Goal: Task Accomplishment & Management: Manage account settings

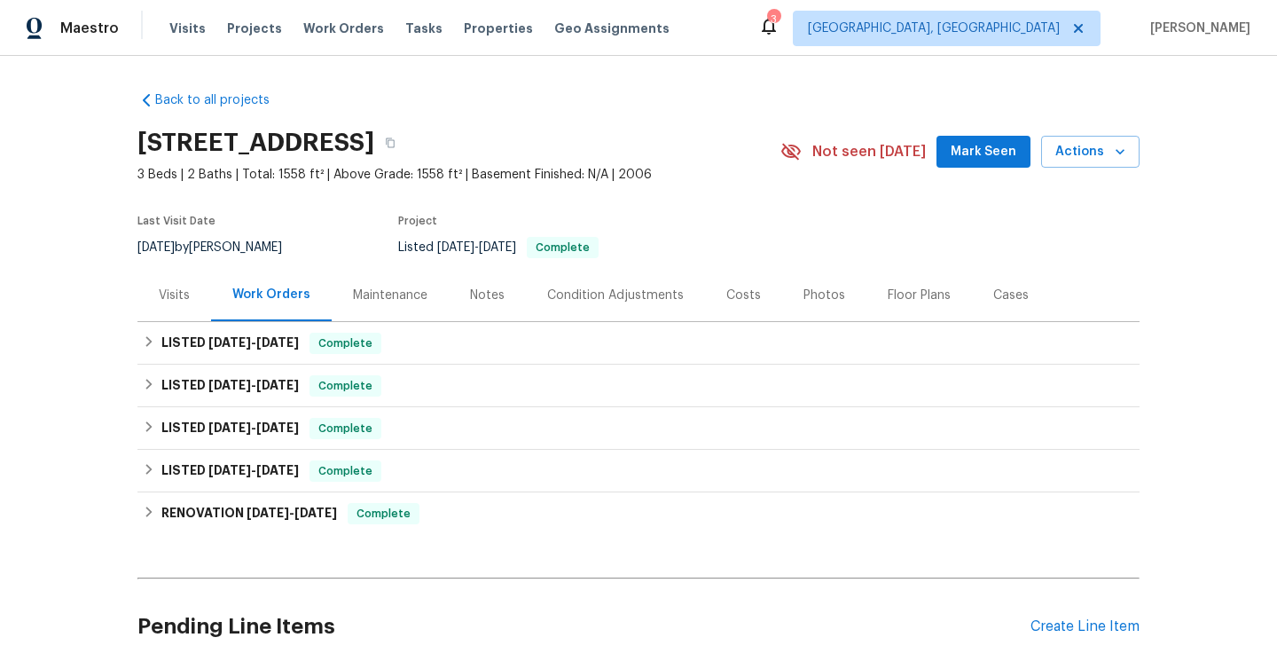
click at [619, 298] on div "Condition Adjustments" at bounding box center [615, 295] width 137 height 18
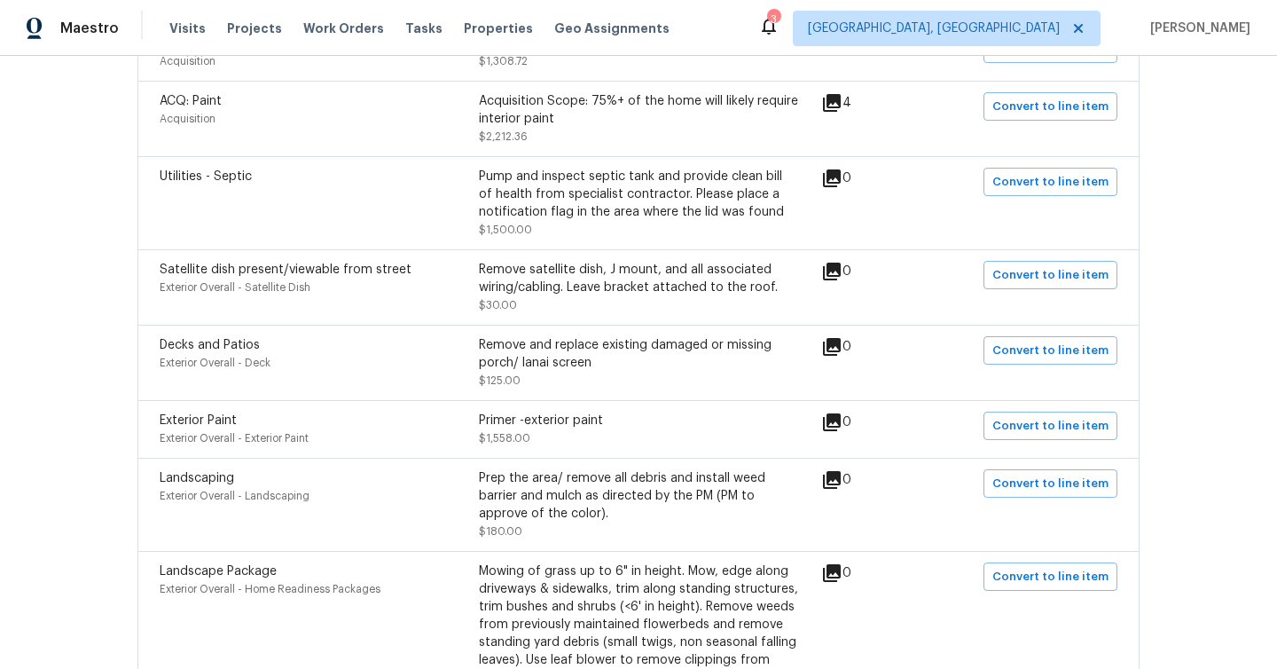
scroll to position [1141, 0]
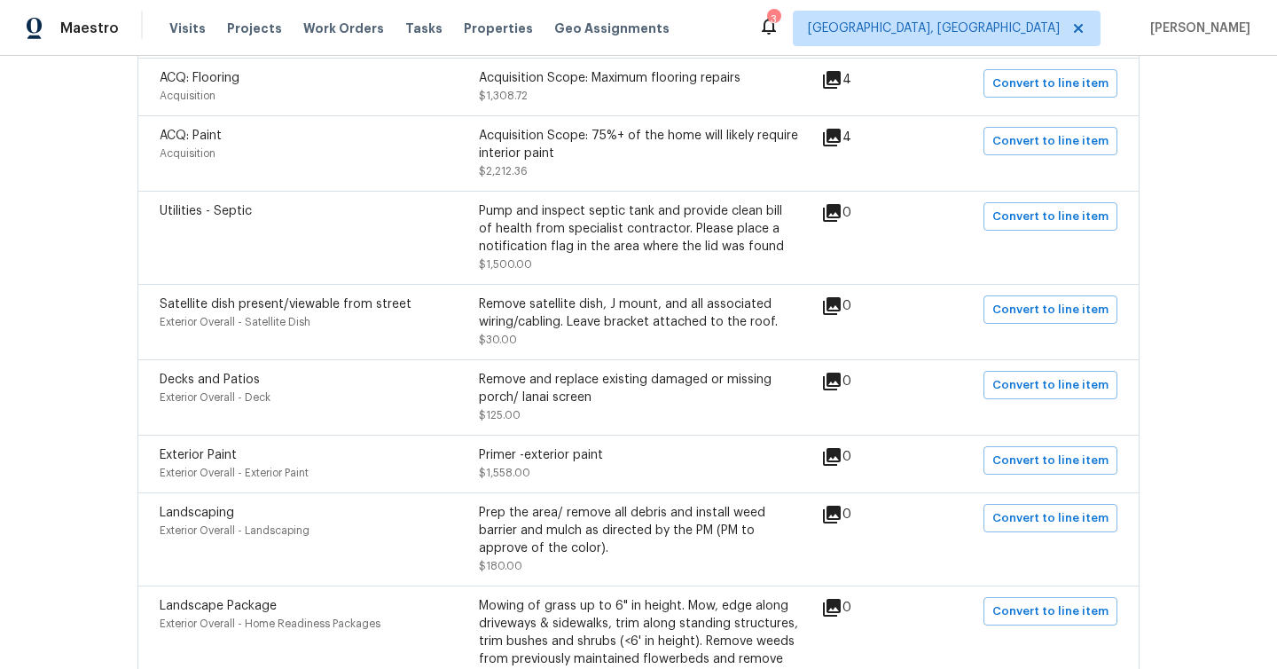
click at [841, 372] on icon at bounding box center [832, 381] width 18 height 18
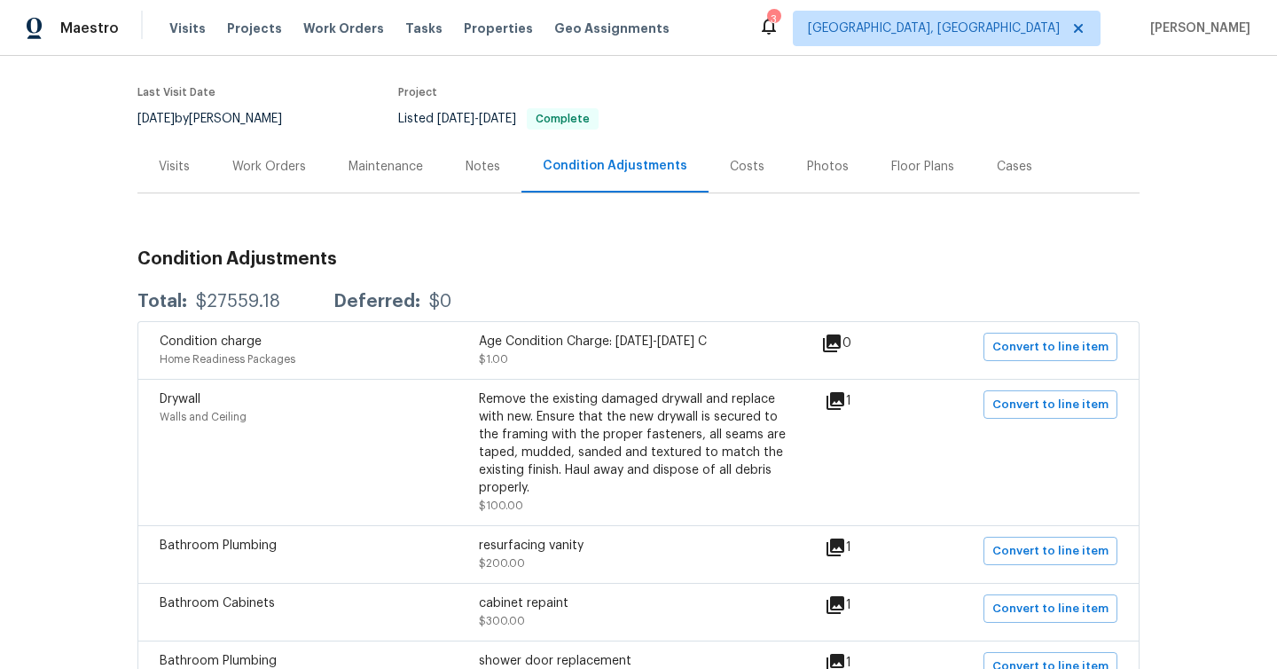
scroll to position [0, 0]
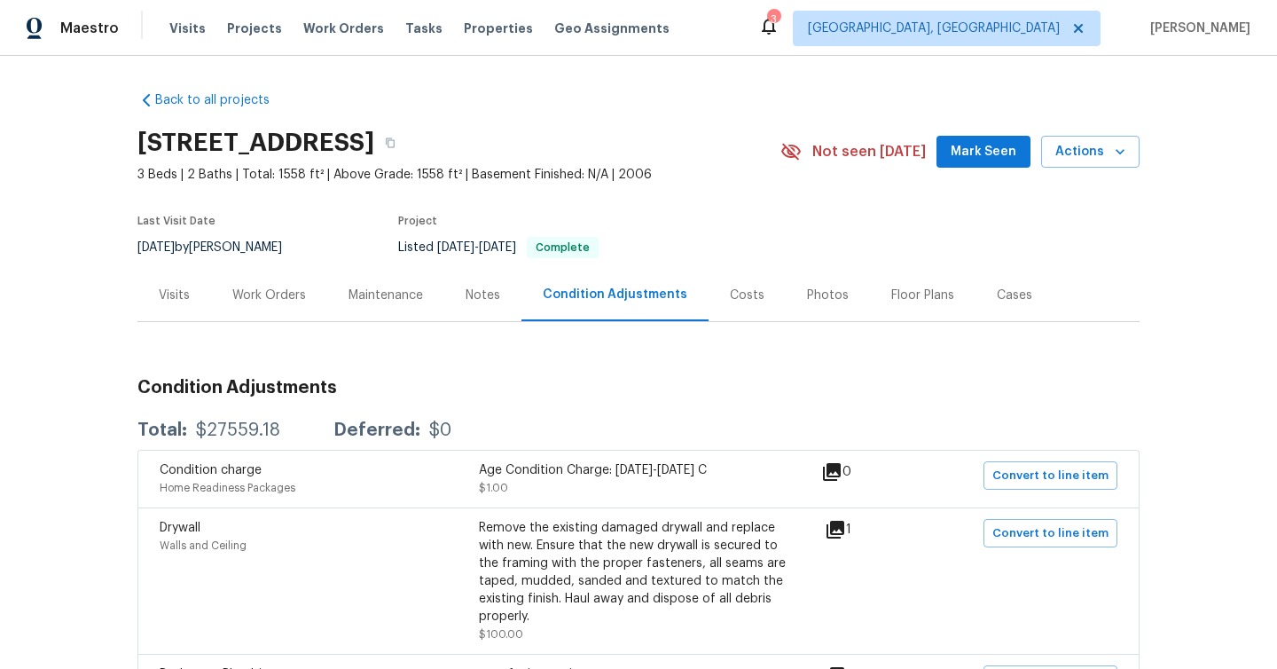
click at [295, 294] on div "Work Orders" at bounding box center [269, 295] width 74 height 18
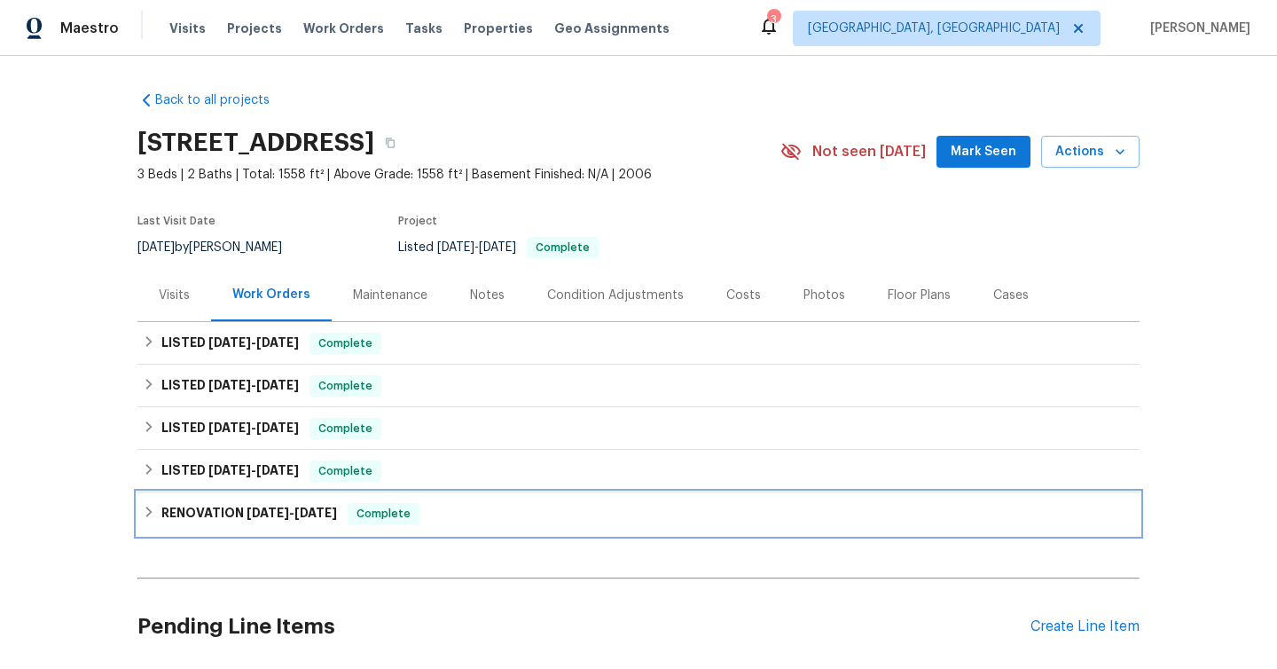
click at [374, 509] on span "Complete" at bounding box center [383, 514] width 68 height 18
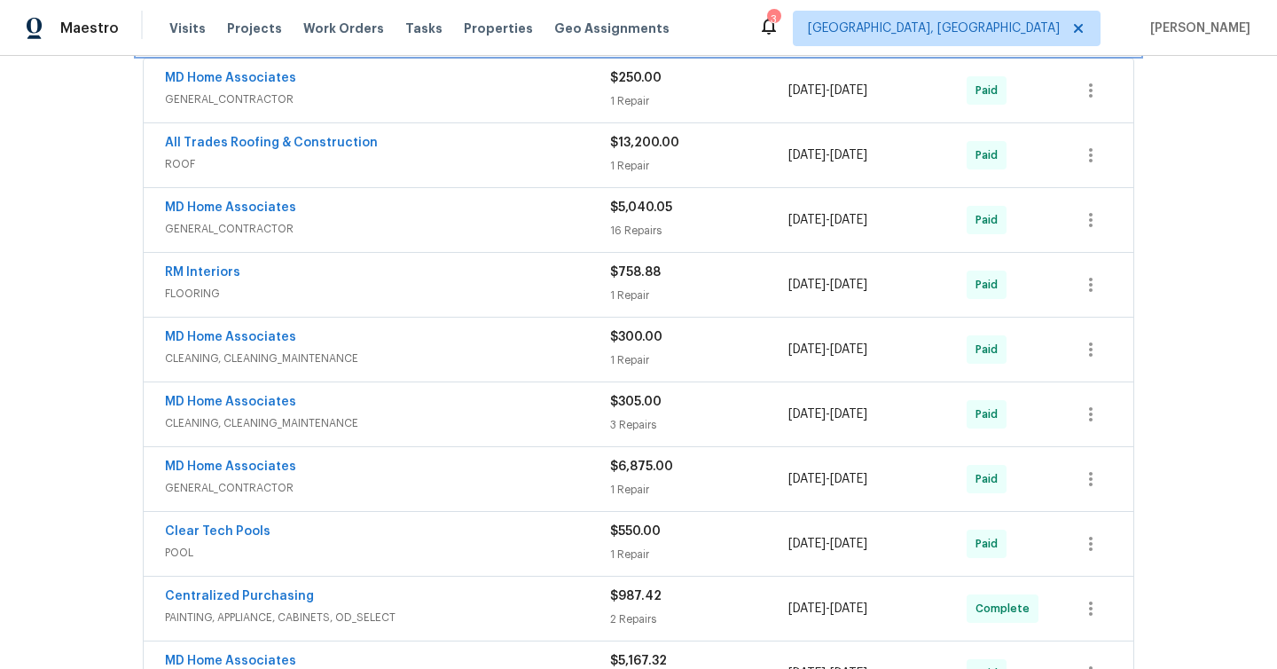
scroll to position [822, 0]
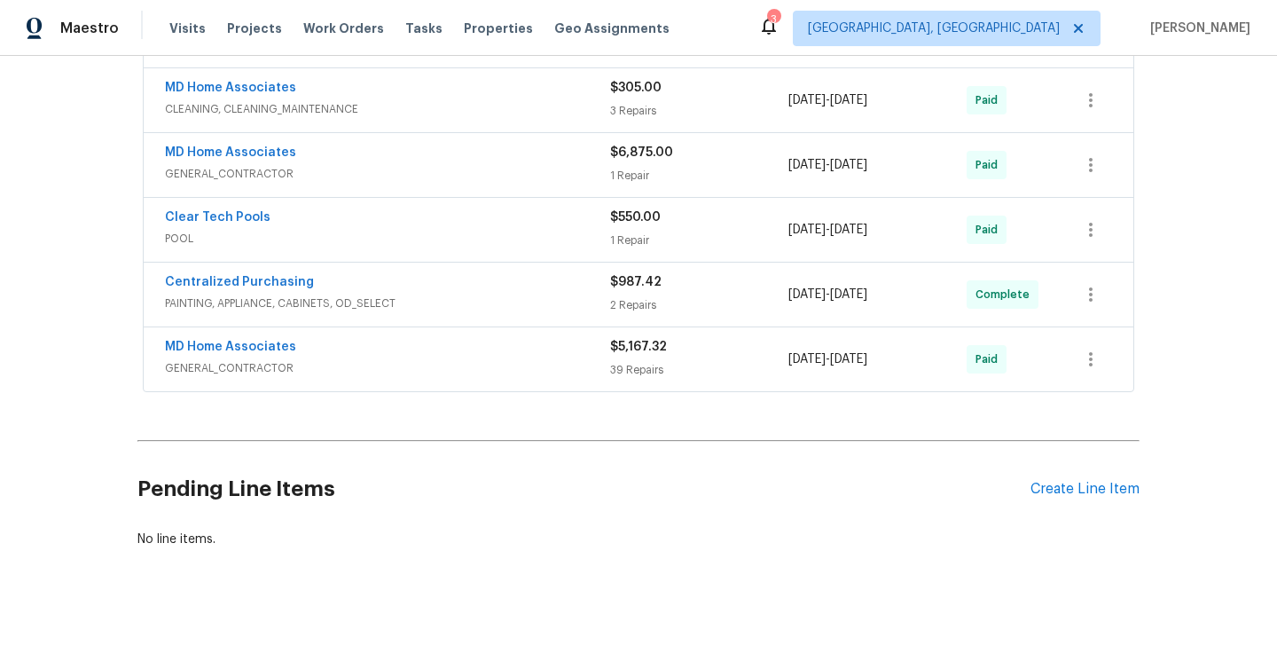
click at [521, 356] on div "MD Home Associates" at bounding box center [387, 348] width 445 height 21
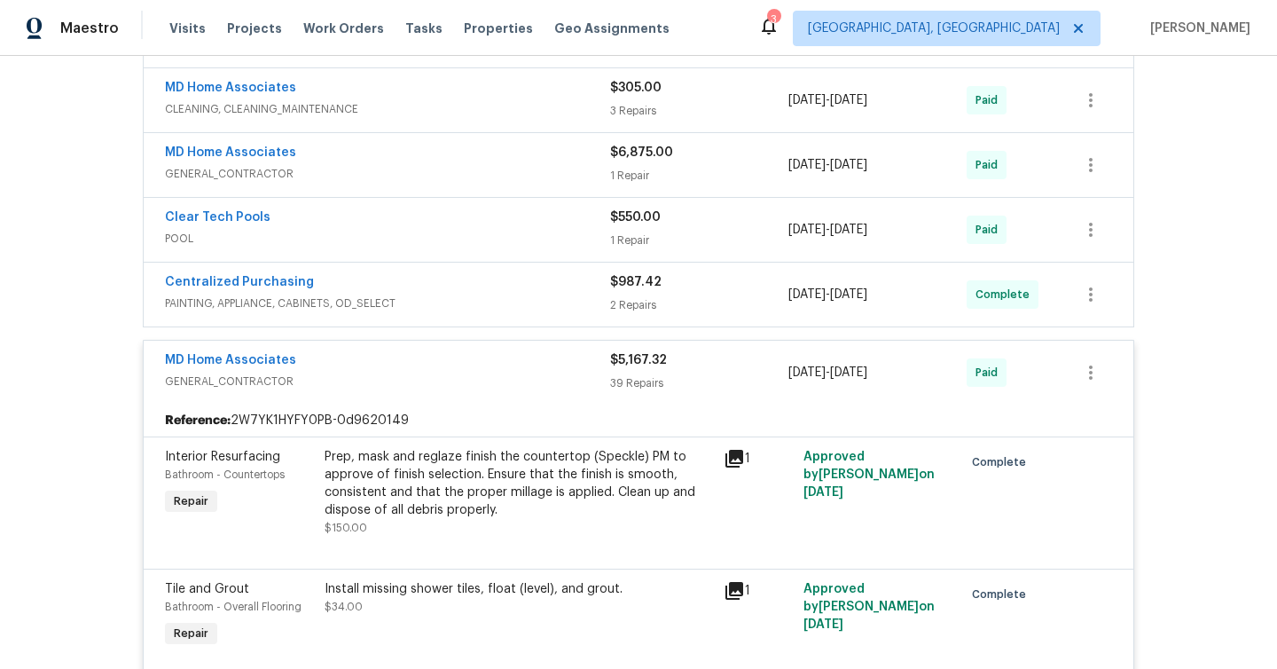
click at [495, 301] on span "PAINTING, APPLIANCE, CABINETS, OD_SELECT" at bounding box center [387, 303] width 445 height 18
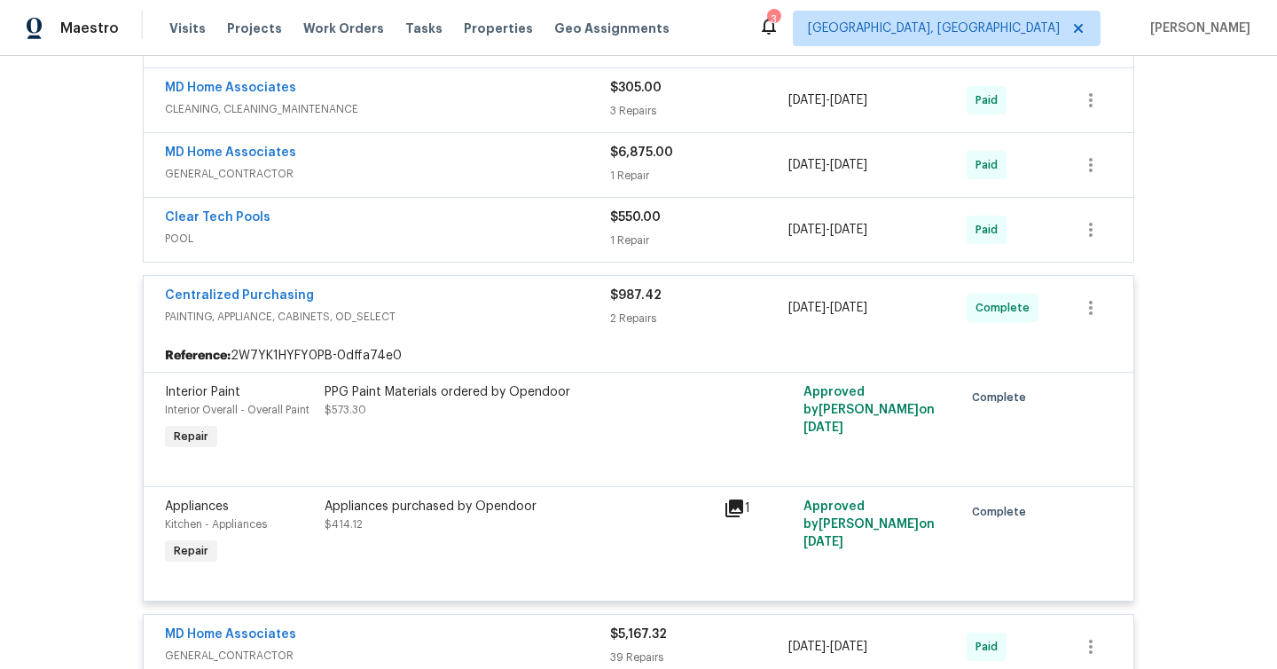
click at [462, 242] on span "POOL" at bounding box center [387, 239] width 445 height 18
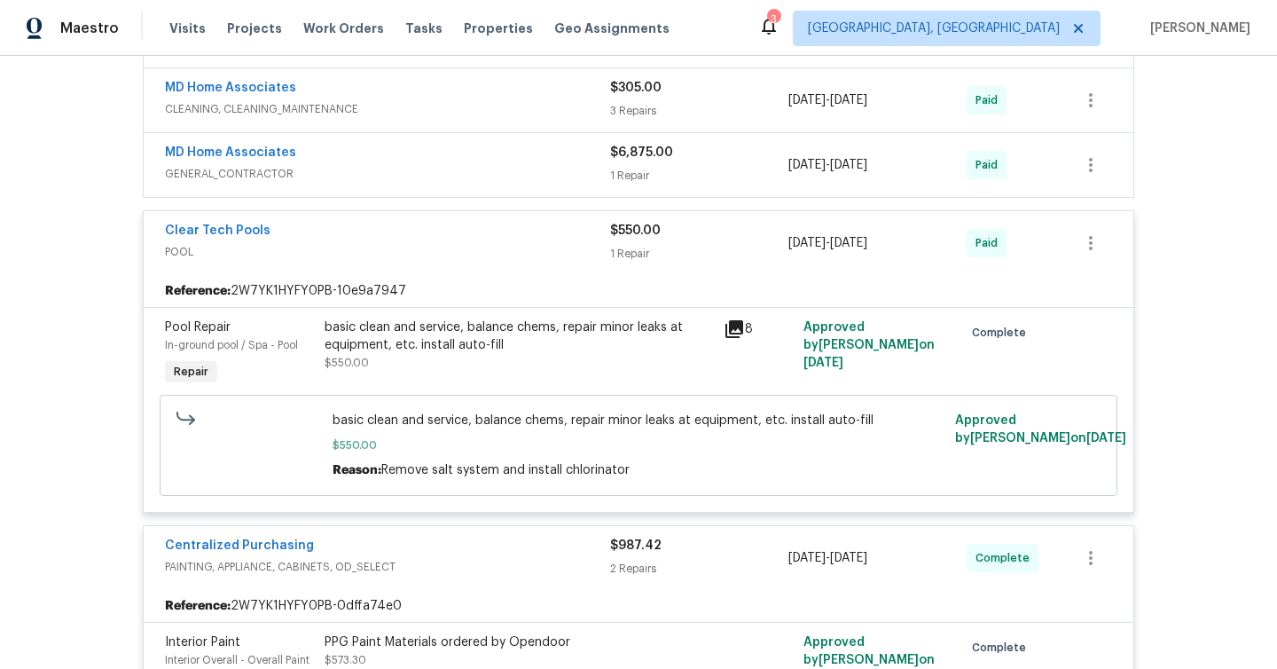
click at [458, 185] on div "MD Home Associates GENERAL_CONTRACTOR" at bounding box center [387, 165] width 445 height 43
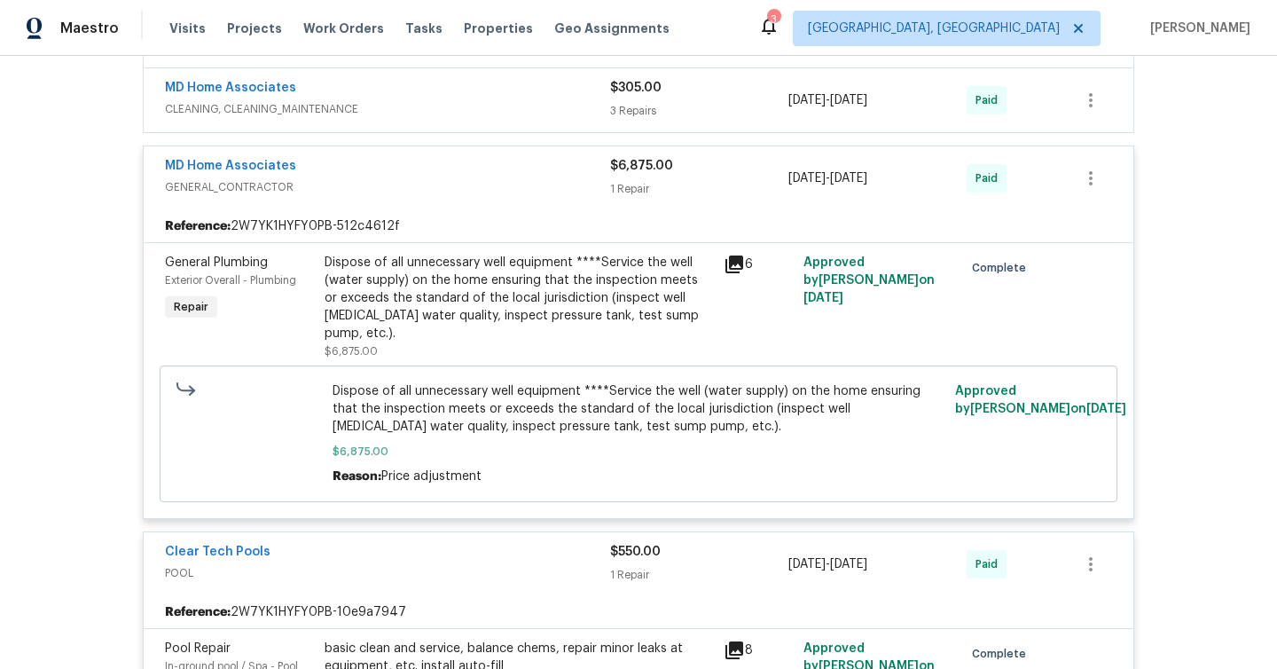
click at [425, 118] on div "MD Home Associates CLEANING, CLEANING_MAINTENANCE" at bounding box center [387, 100] width 445 height 43
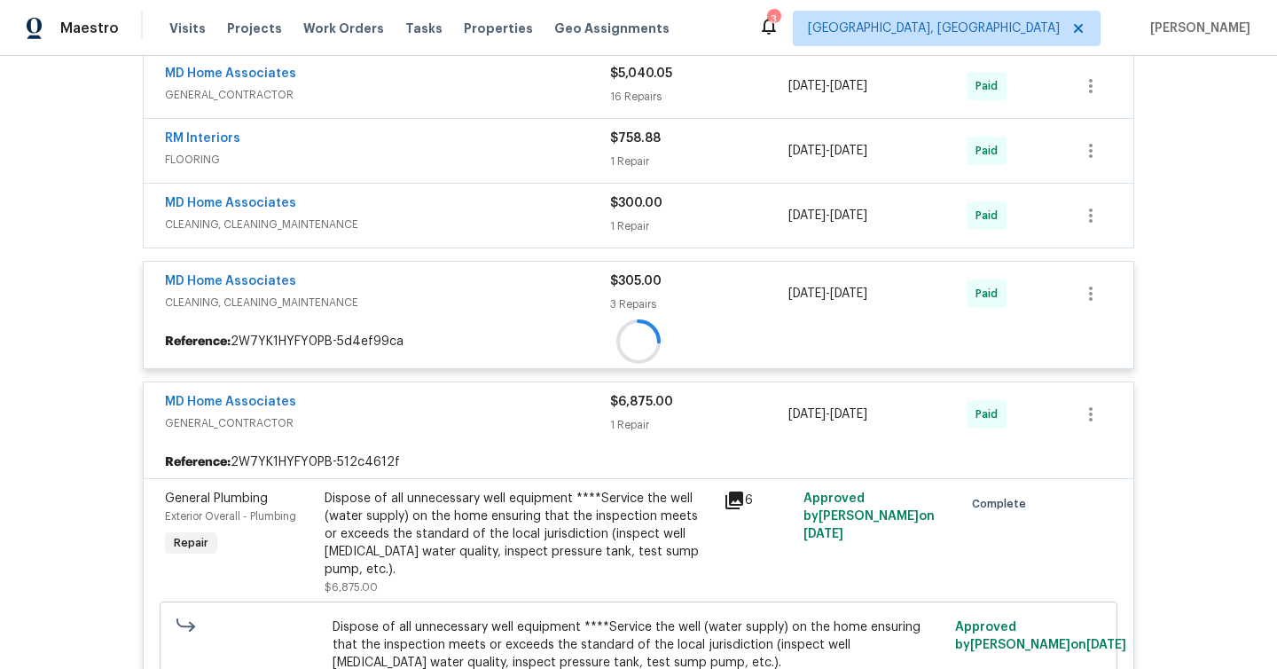
scroll to position [609, 0]
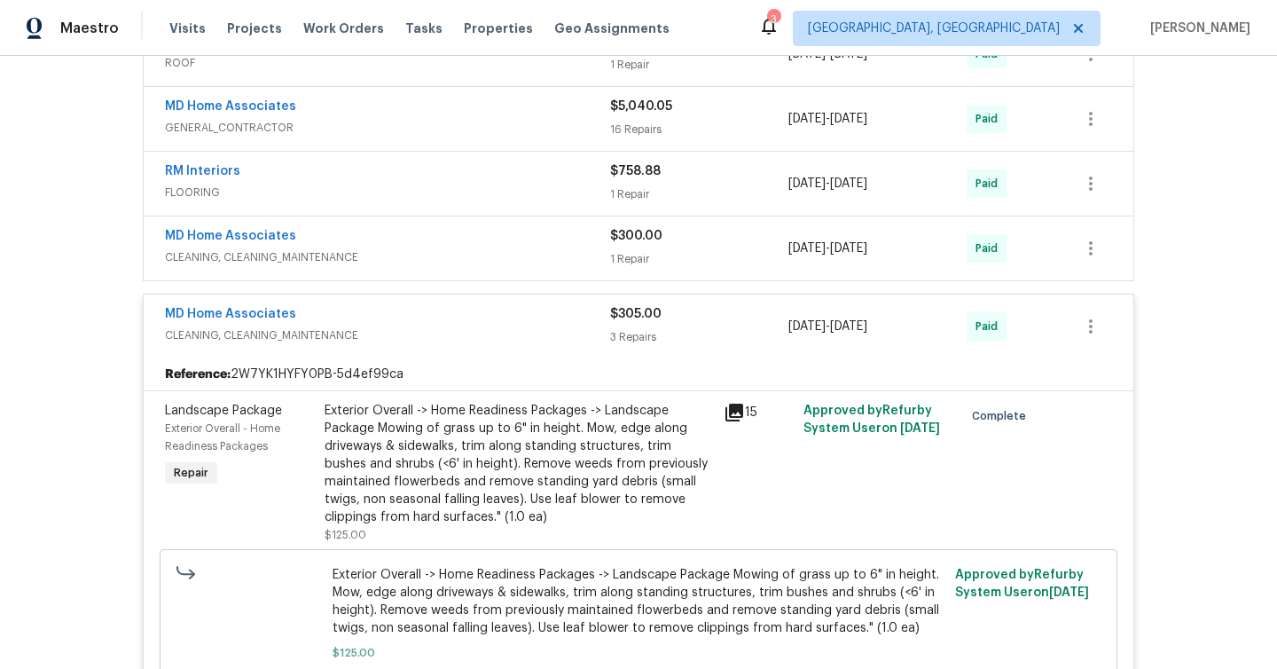
click at [404, 243] on div "MD Home Associates" at bounding box center [387, 237] width 445 height 21
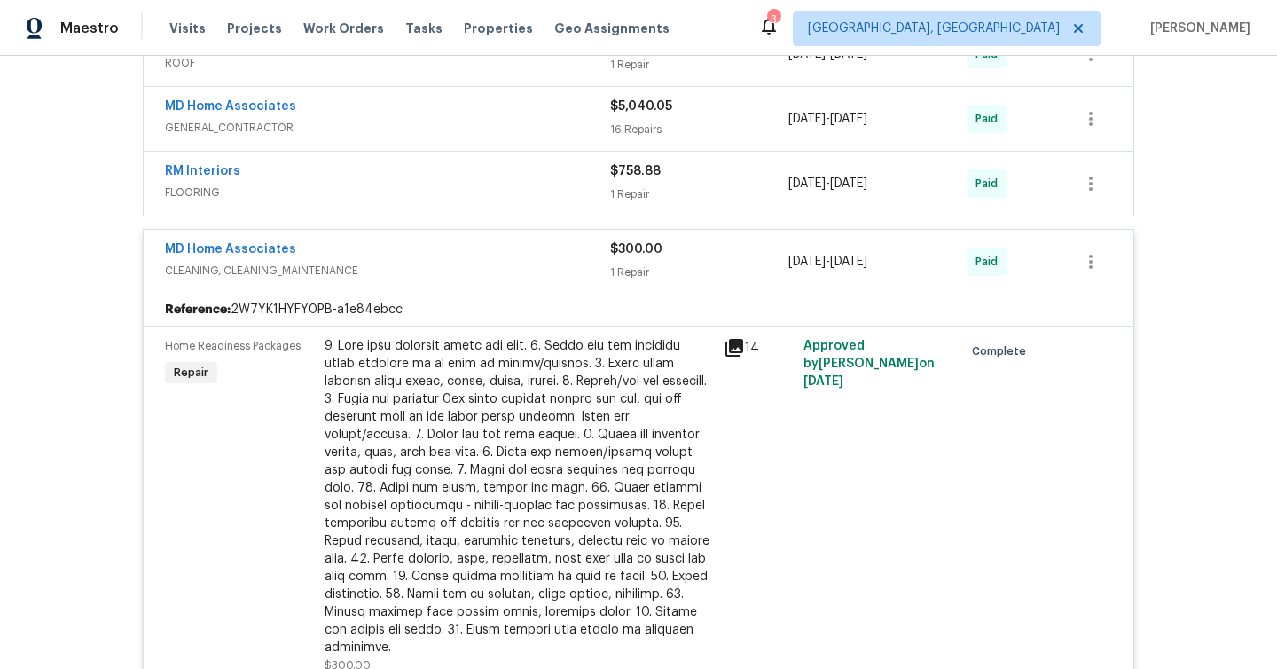
click at [405, 191] on span "FLOORING" at bounding box center [387, 193] width 445 height 18
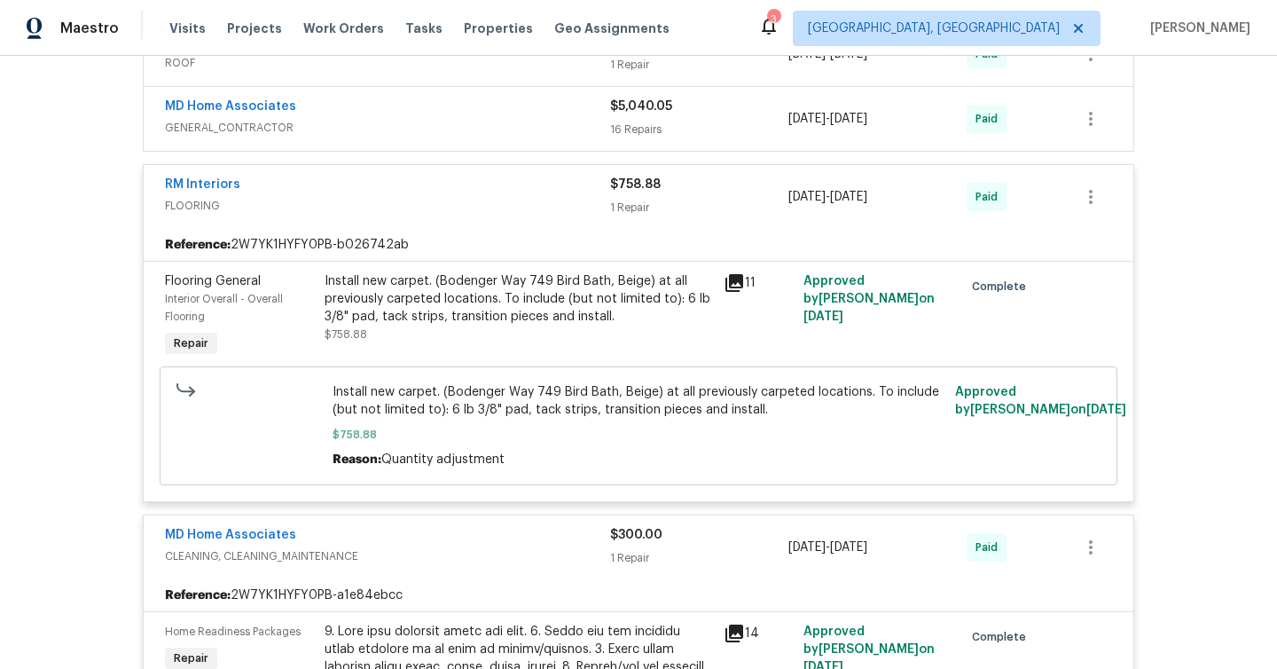
click at [394, 108] on div "MD Home Associates" at bounding box center [387, 108] width 445 height 21
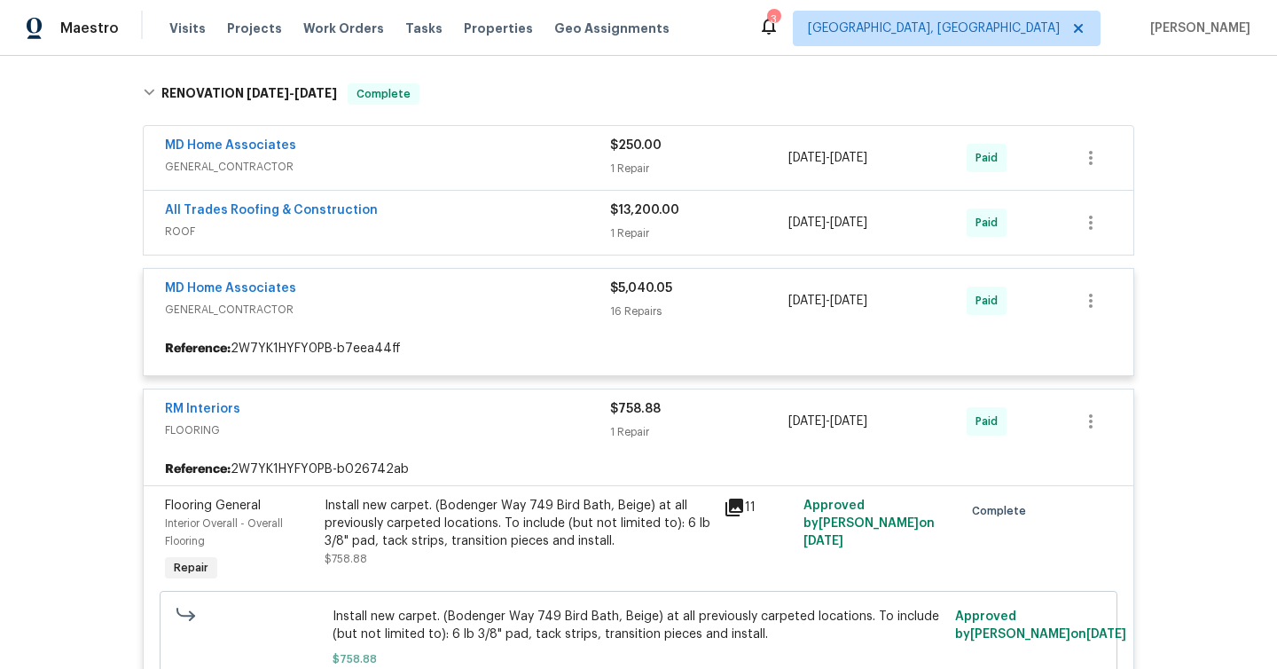
scroll to position [429, 0]
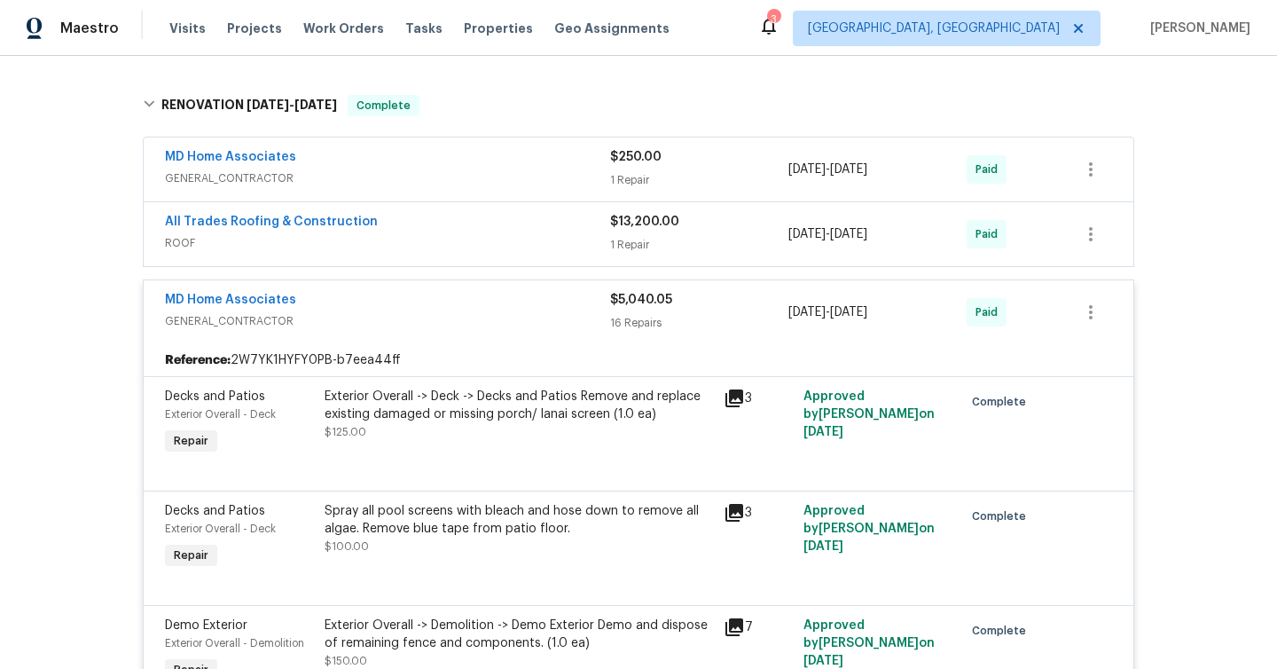
click at [450, 223] on div "All Trades Roofing & Construction" at bounding box center [387, 223] width 445 height 21
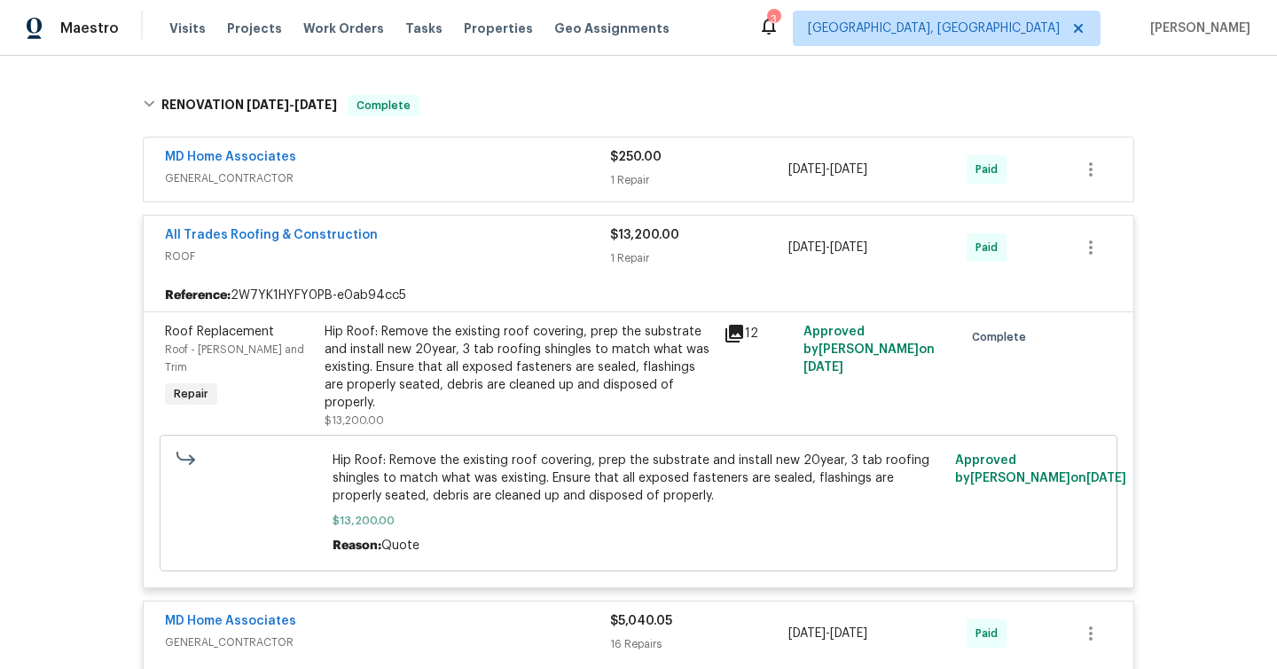
drag, startPoint x: 440, startPoint y: 173, endPoint x: 440, endPoint y: 184, distance: 11.5
click at [440, 173] on span "GENERAL_CONTRACTOR" at bounding box center [387, 178] width 445 height 18
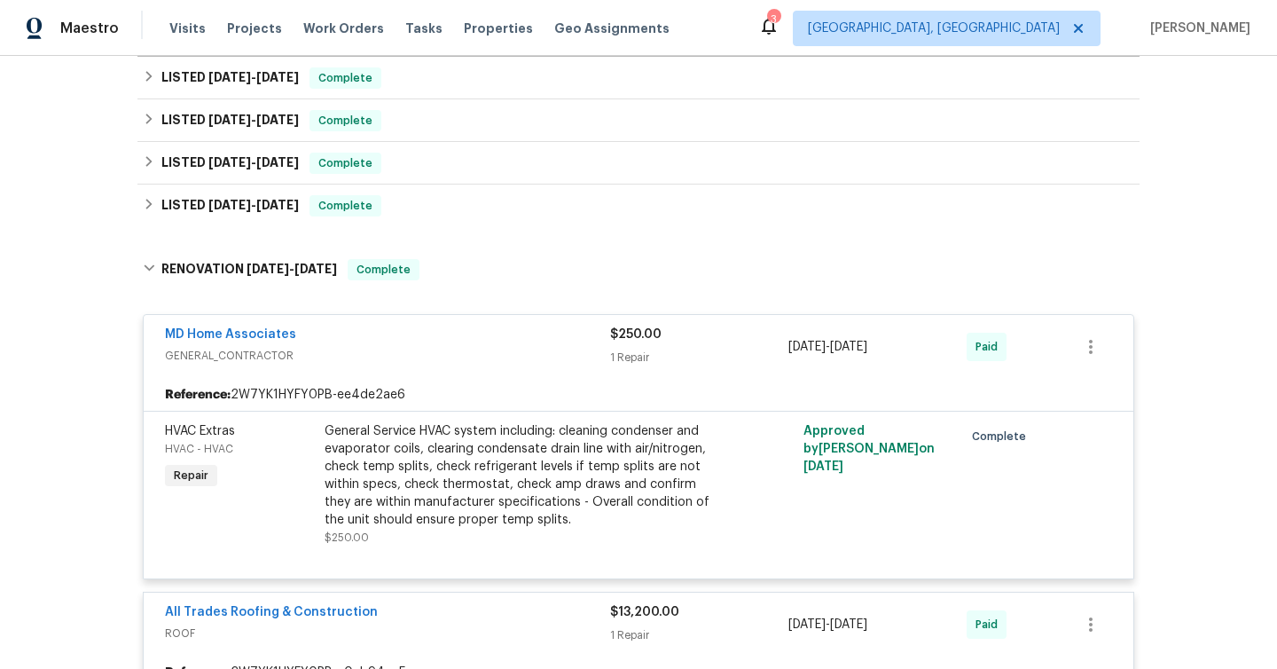
scroll to position [151, 0]
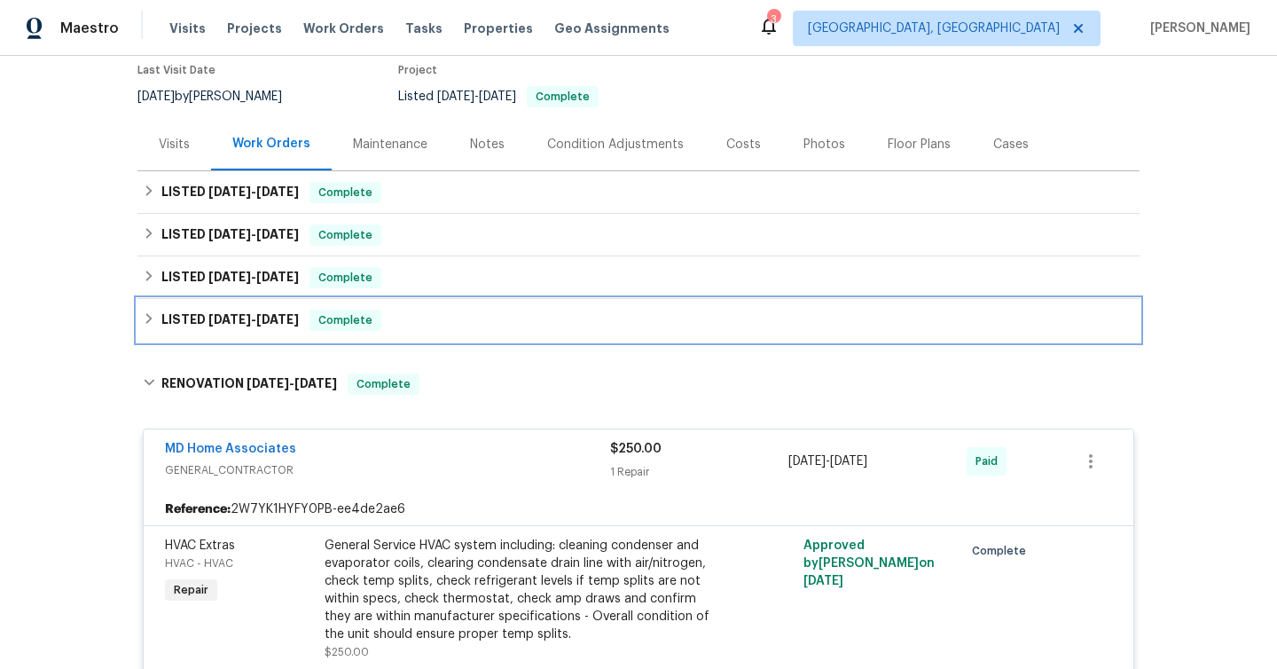
click at [396, 326] on div "LISTED [DATE] - [DATE] Complete" at bounding box center [638, 319] width 991 height 21
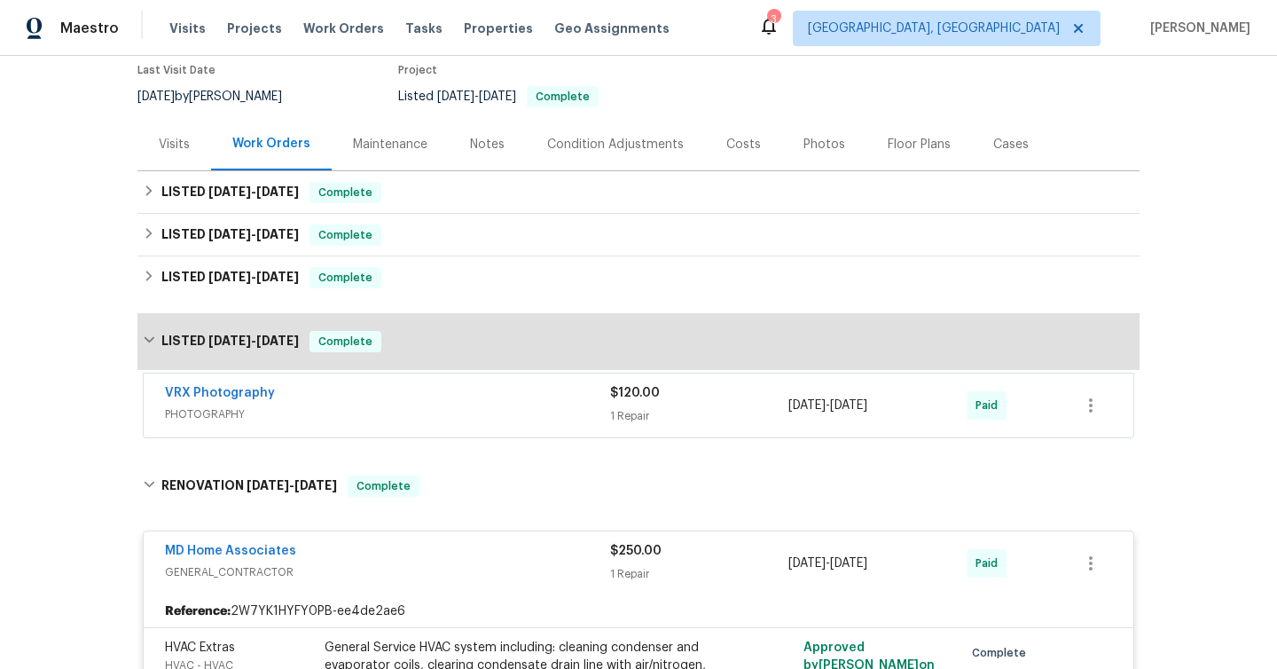
click at [398, 426] on div "VRX Photography PHOTOGRAPHY" at bounding box center [387, 405] width 445 height 43
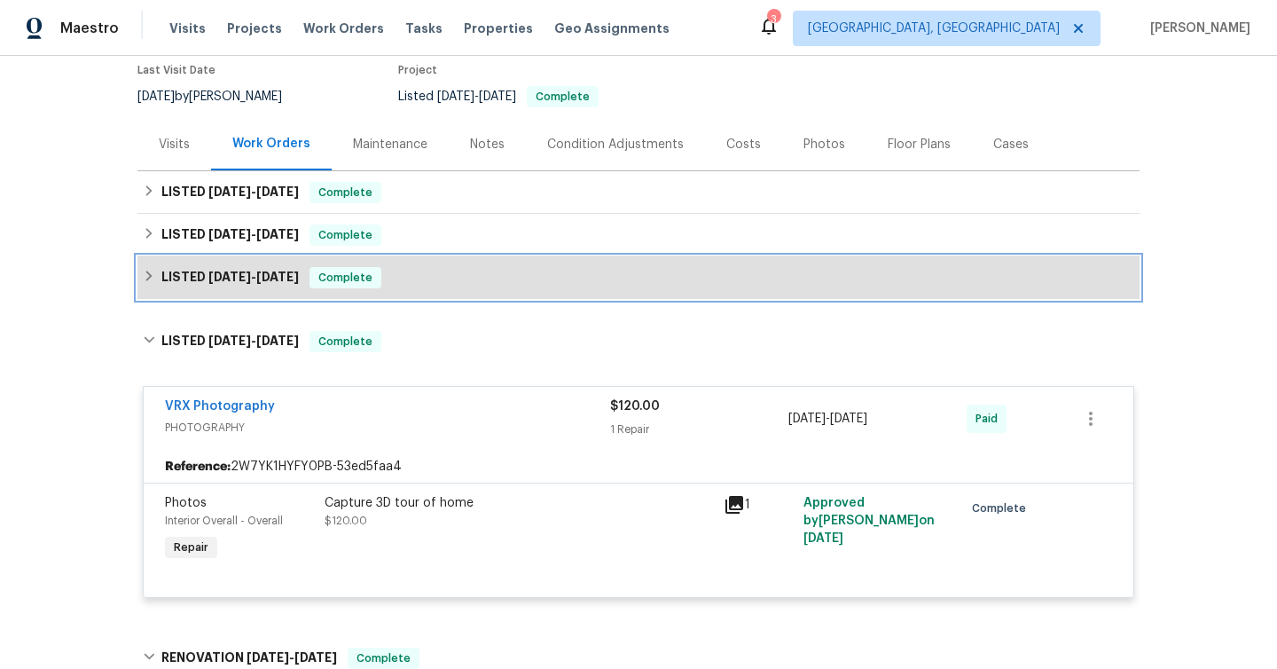
click at [431, 277] on div "LISTED [DATE] - [DATE] Complete" at bounding box center [638, 277] width 991 height 21
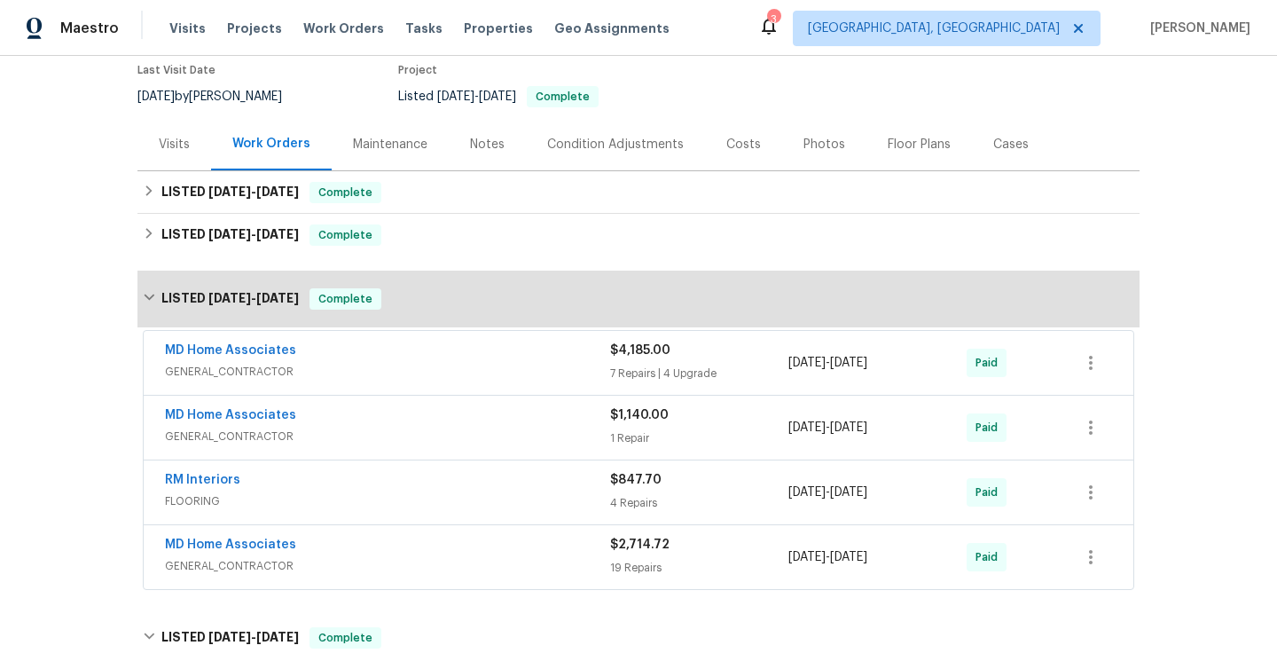
click at [430, 572] on span "GENERAL_CONTRACTOR" at bounding box center [387, 566] width 445 height 18
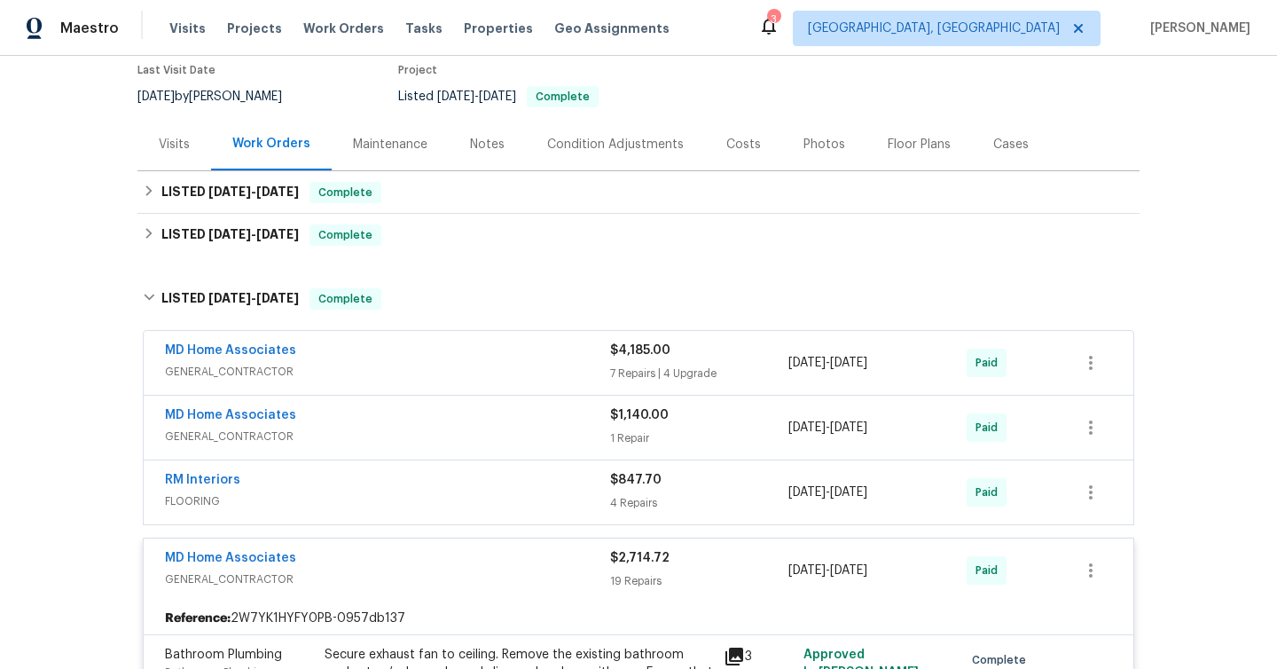
click at [438, 501] on span "FLOORING" at bounding box center [387, 501] width 445 height 18
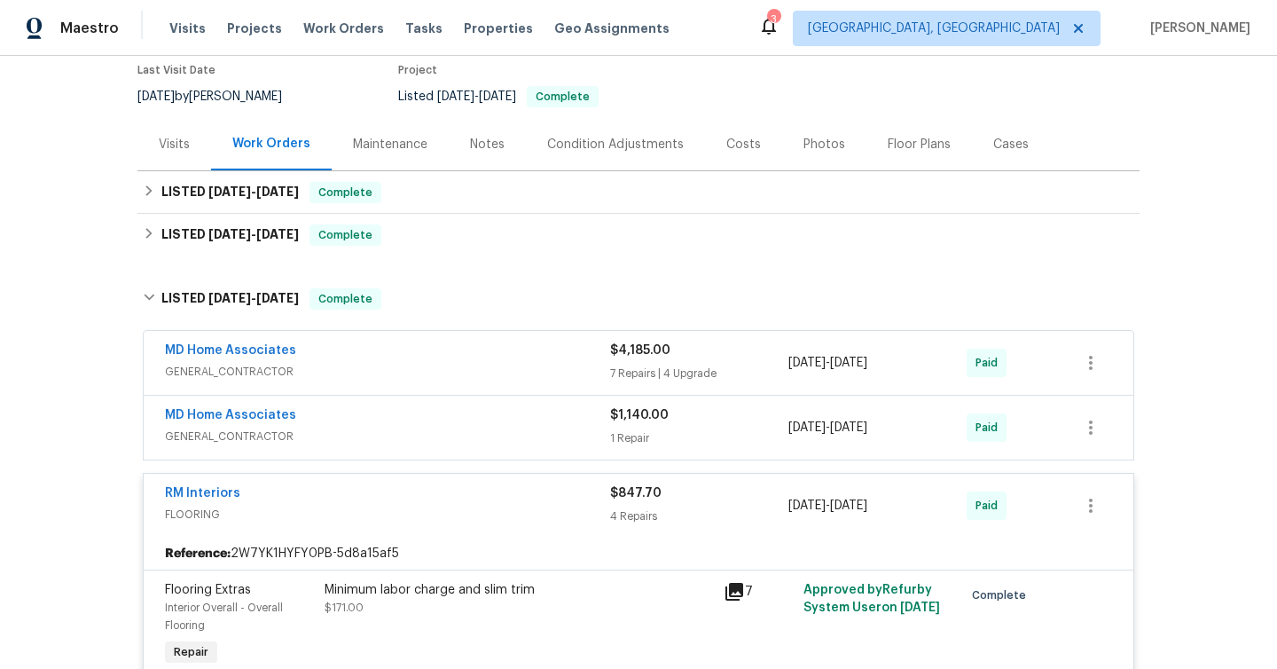
click at [464, 427] on span "GENERAL_CONTRACTOR" at bounding box center [387, 436] width 445 height 18
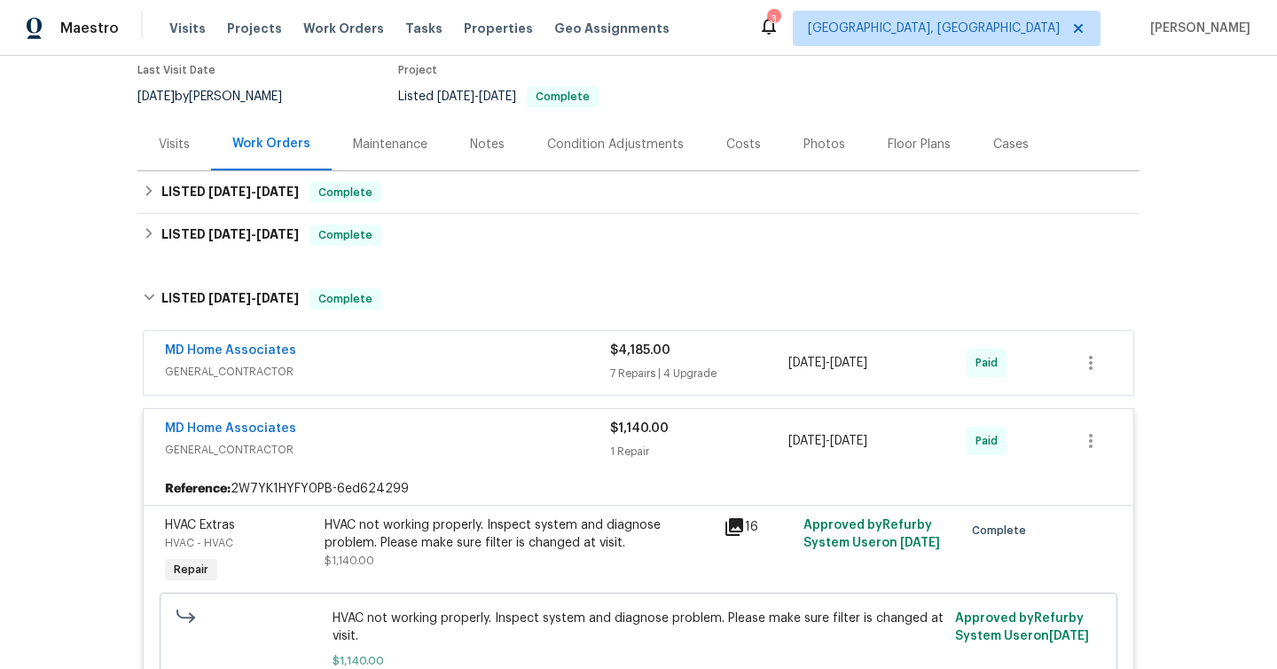
click at [469, 354] on div "MD Home Associates" at bounding box center [387, 351] width 445 height 21
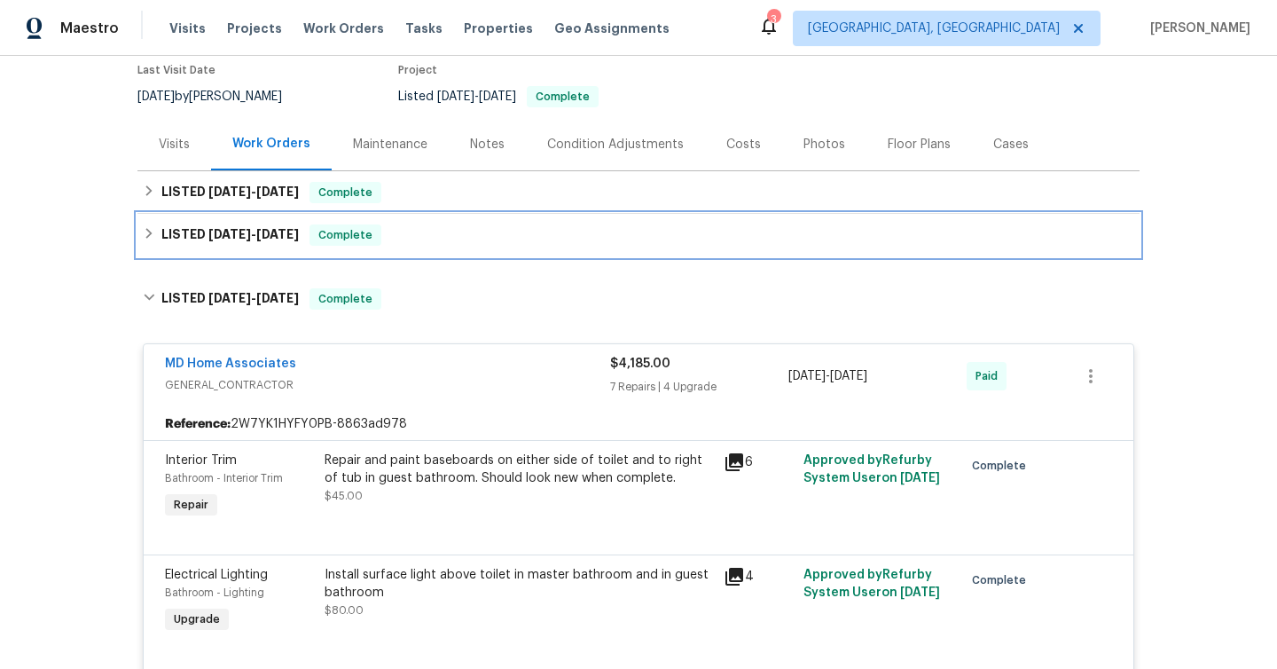
click at [431, 242] on div "LISTED [DATE] - [DATE] Complete" at bounding box center [638, 234] width 991 height 21
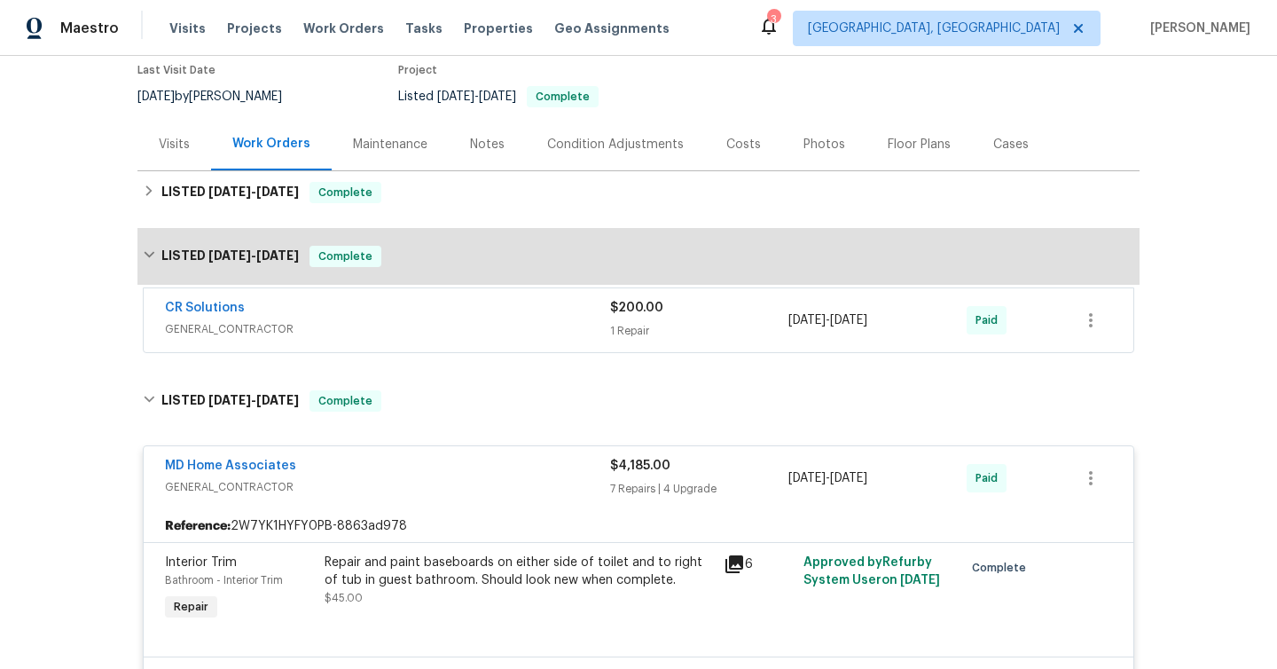
click at [427, 334] on span "GENERAL_CONTRACTOR" at bounding box center [387, 329] width 445 height 18
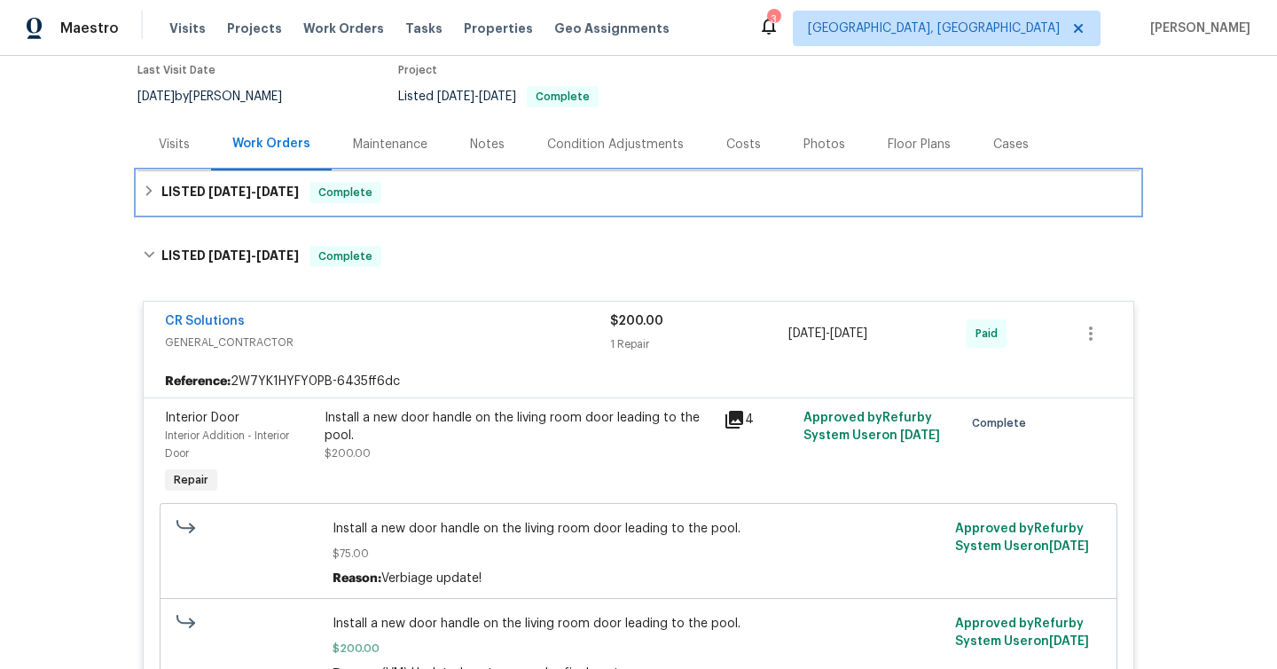
click at [440, 207] on div "LISTED [DATE] - [DATE] Complete" at bounding box center [638, 192] width 1002 height 43
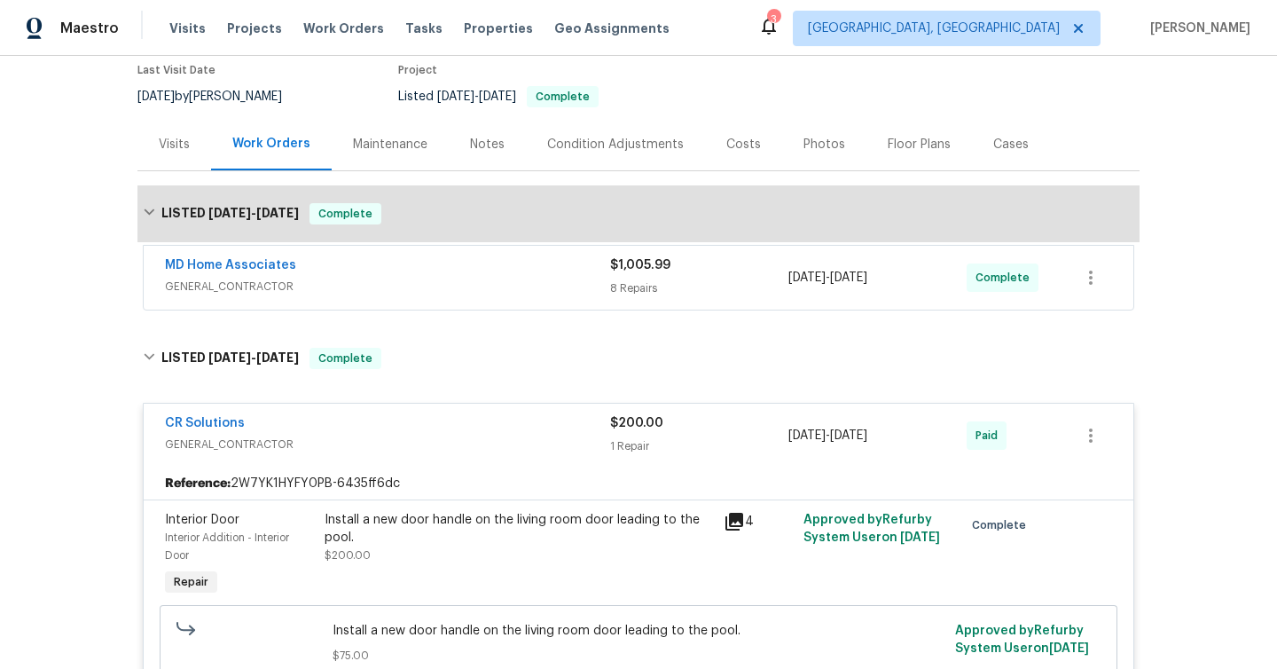
click at [458, 294] on span "GENERAL_CONTRACTOR" at bounding box center [387, 287] width 445 height 18
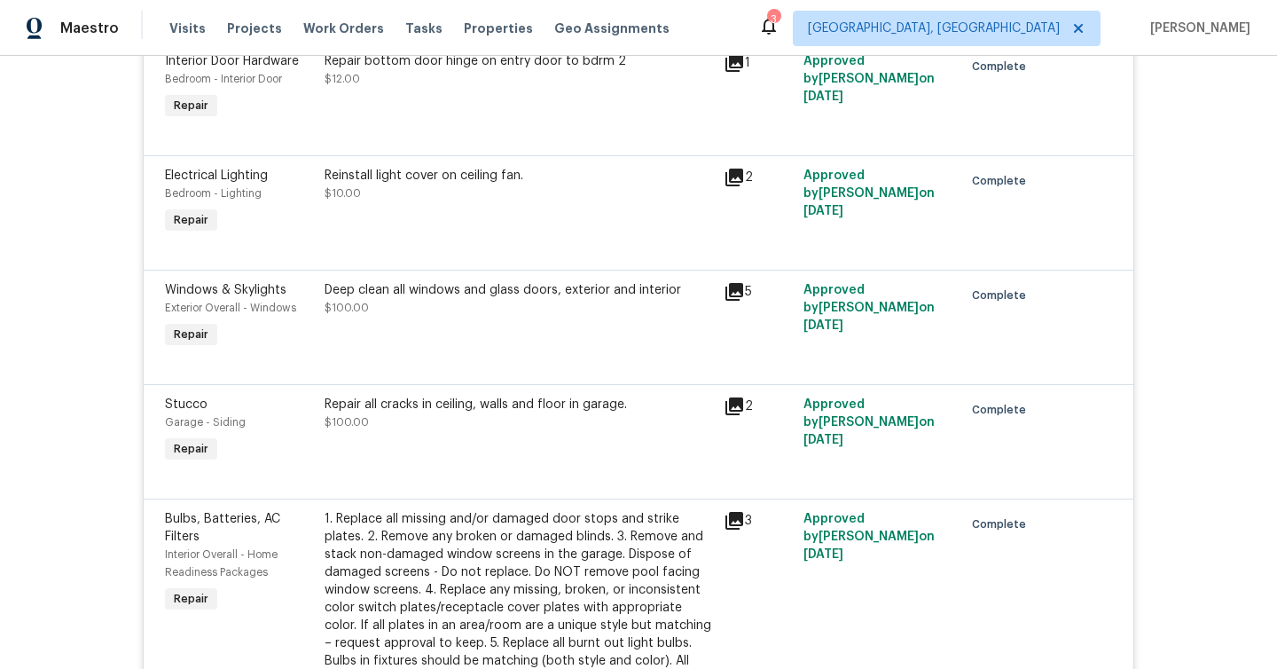
scroll to position [15000, 0]
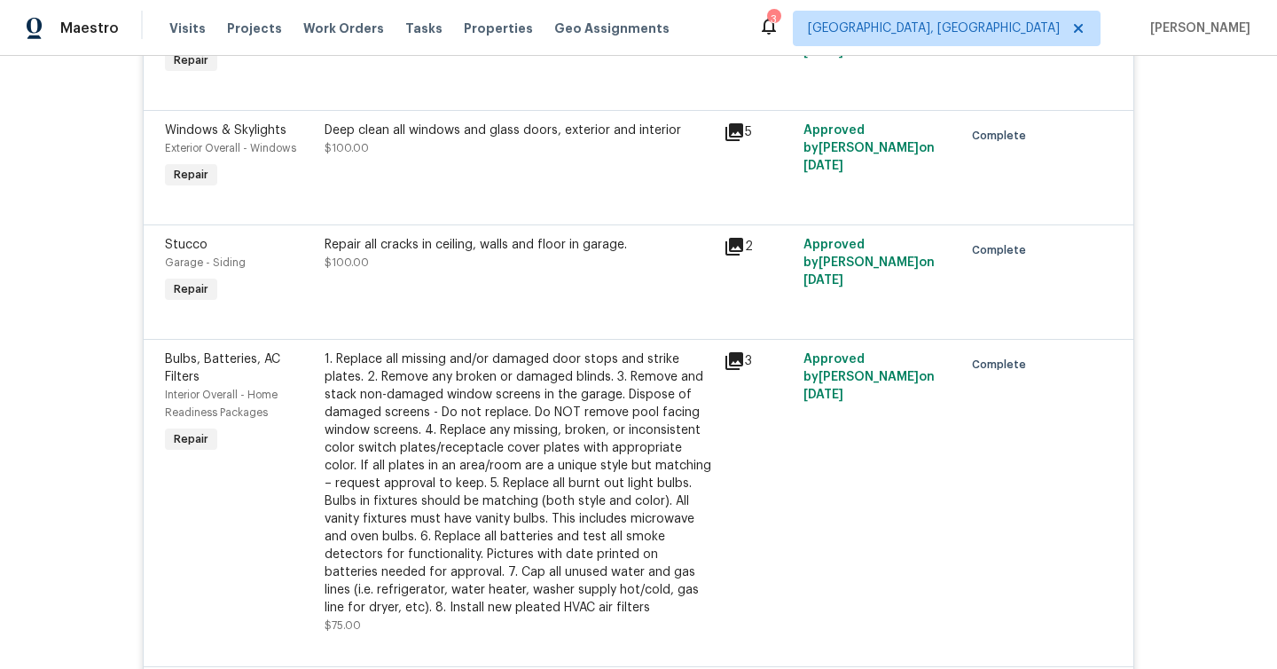
click at [739, 370] on icon at bounding box center [734, 361] width 18 height 18
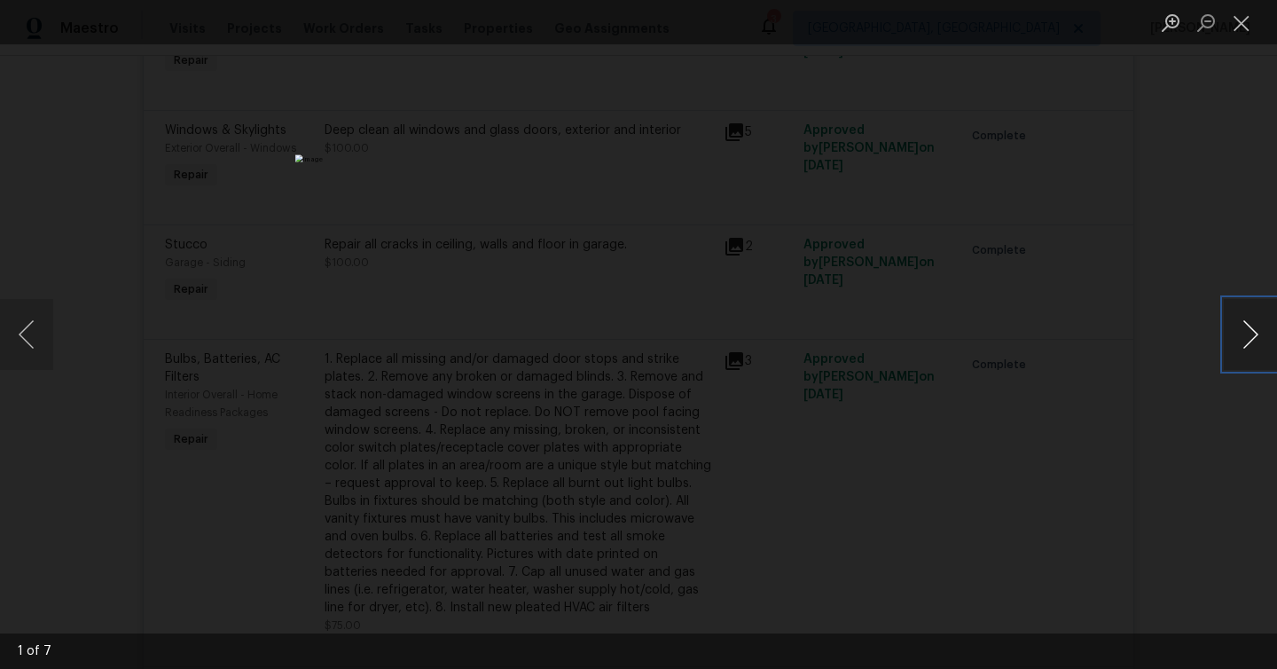
click at [1241, 326] on button "Next image" at bounding box center [1250, 334] width 53 height 71
click at [1241, 327] on button "Next image" at bounding box center [1250, 334] width 53 height 71
click at [1081, 294] on div "Lightbox" at bounding box center [638, 334] width 1277 height 669
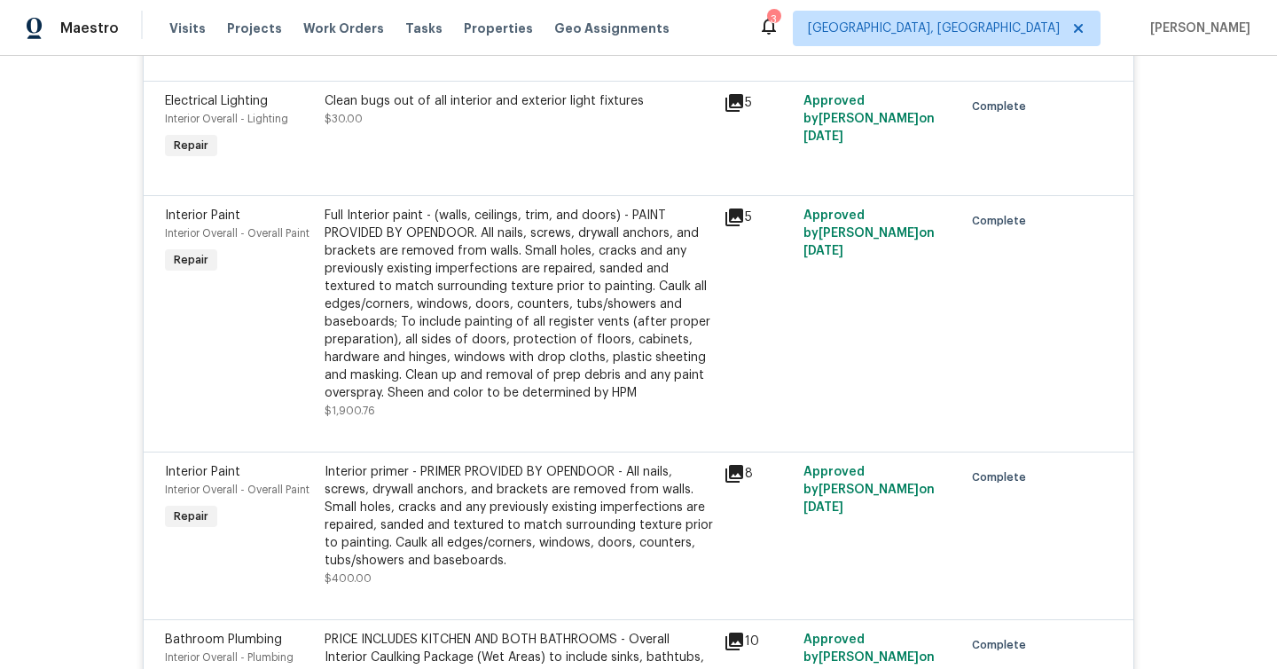
scroll to position [16796, 0]
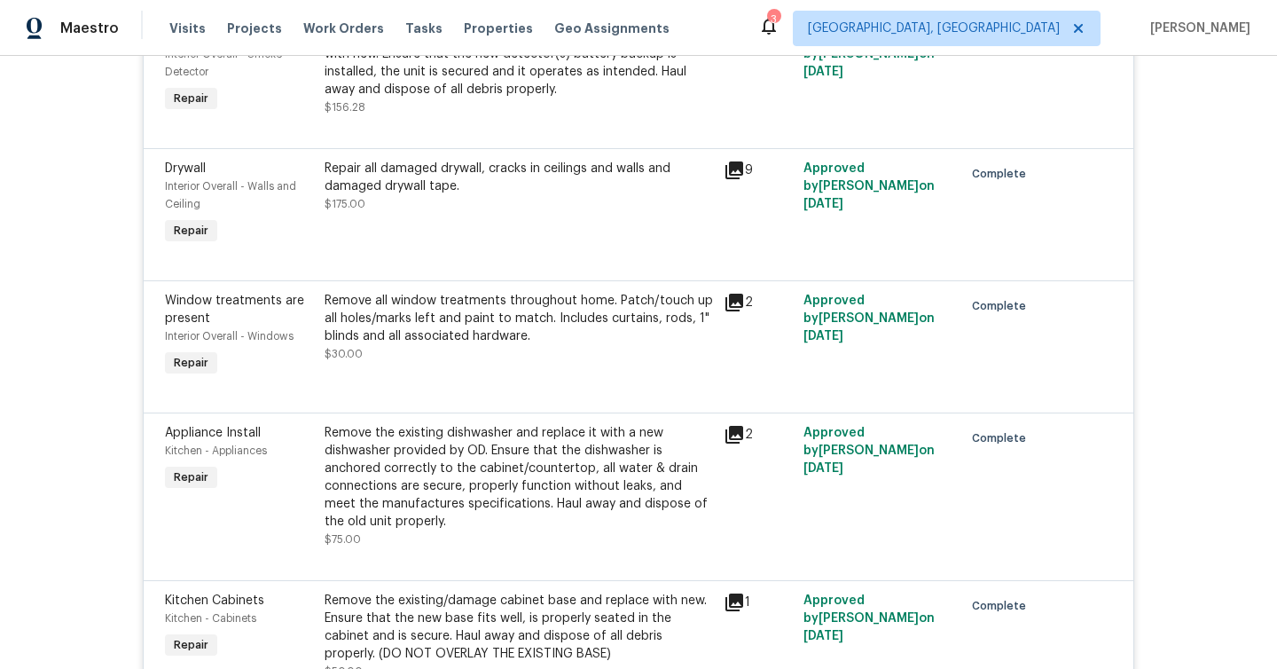
click at [728, 313] on icon at bounding box center [734, 302] width 21 height 21
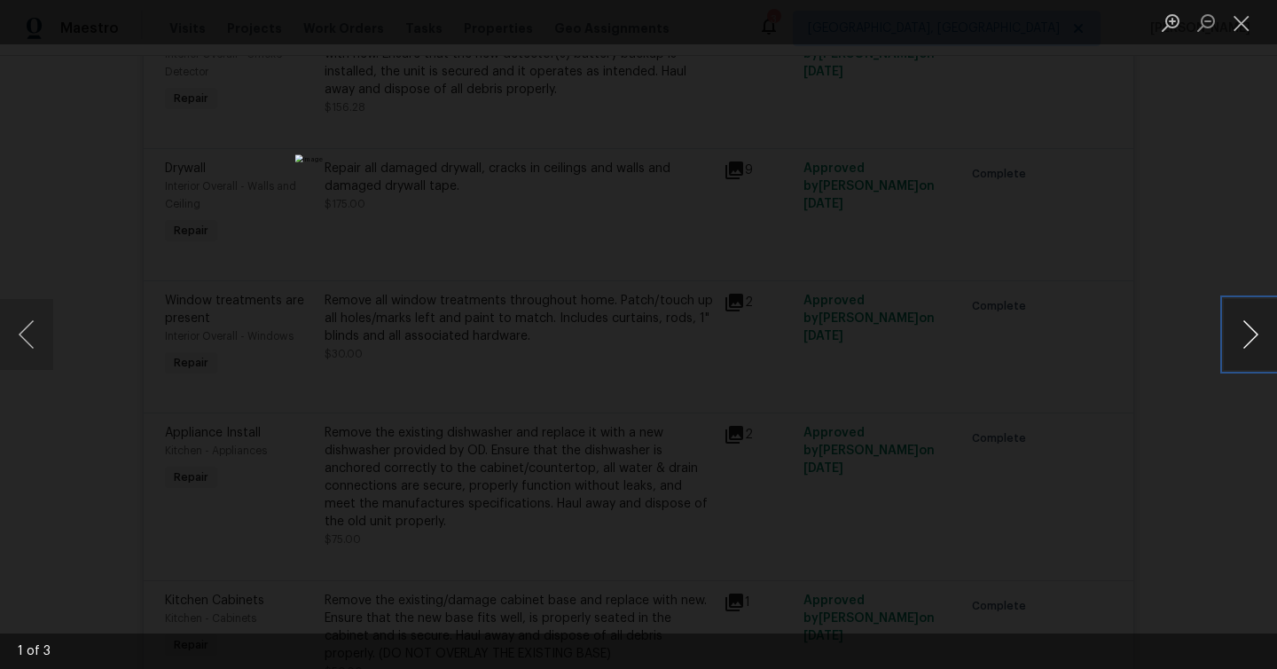
click at [1251, 349] on button "Next image" at bounding box center [1250, 334] width 53 height 71
click at [977, 234] on div "Lightbox" at bounding box center [638, 334] width 1277 height 669
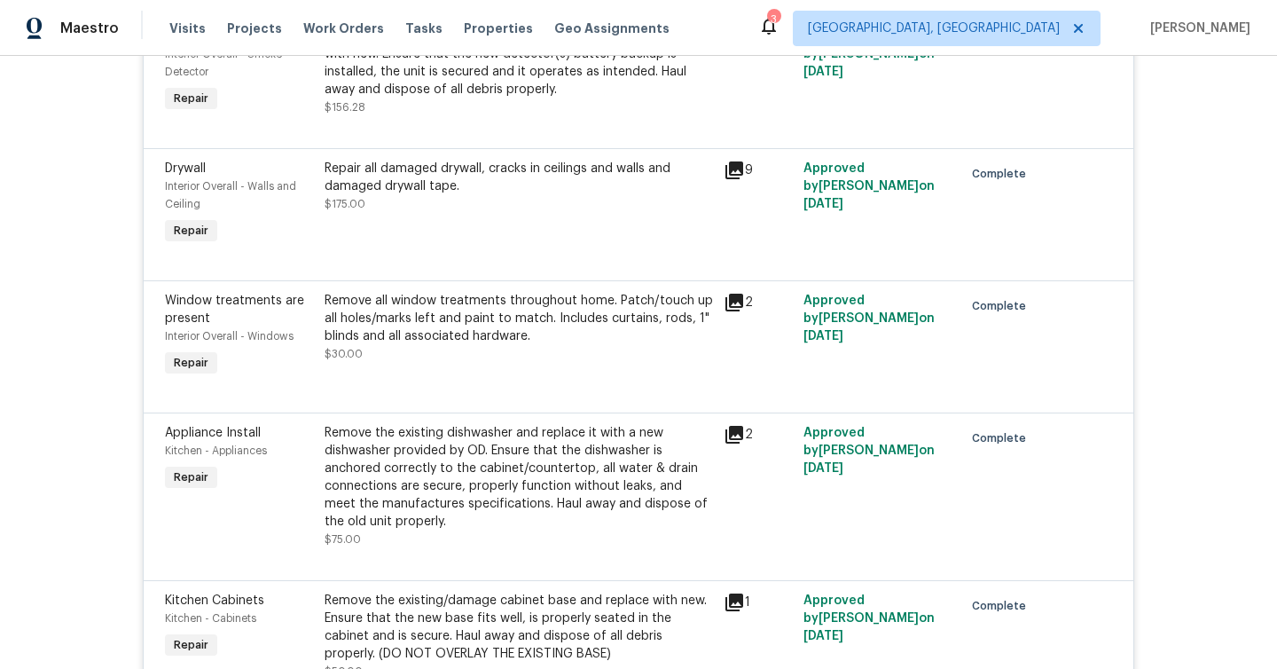
scroll to position [16203, 0]
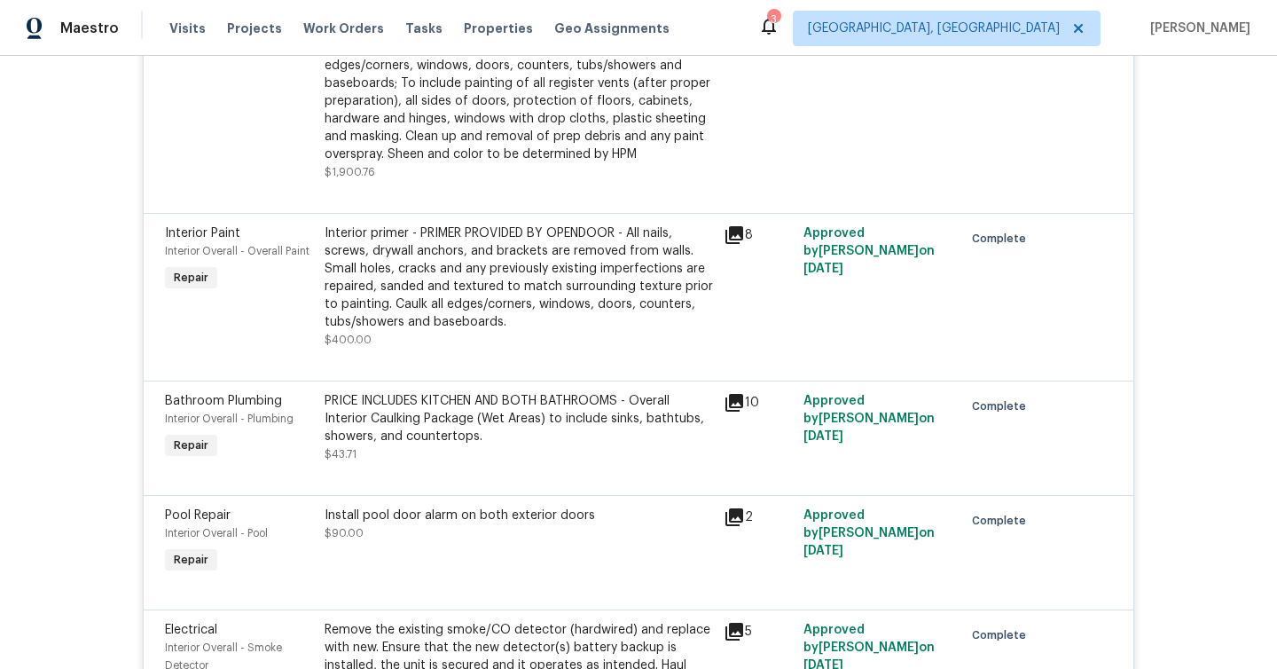
click at [736, 244] on icon at bounding box center [734, 235] width 18 height 18
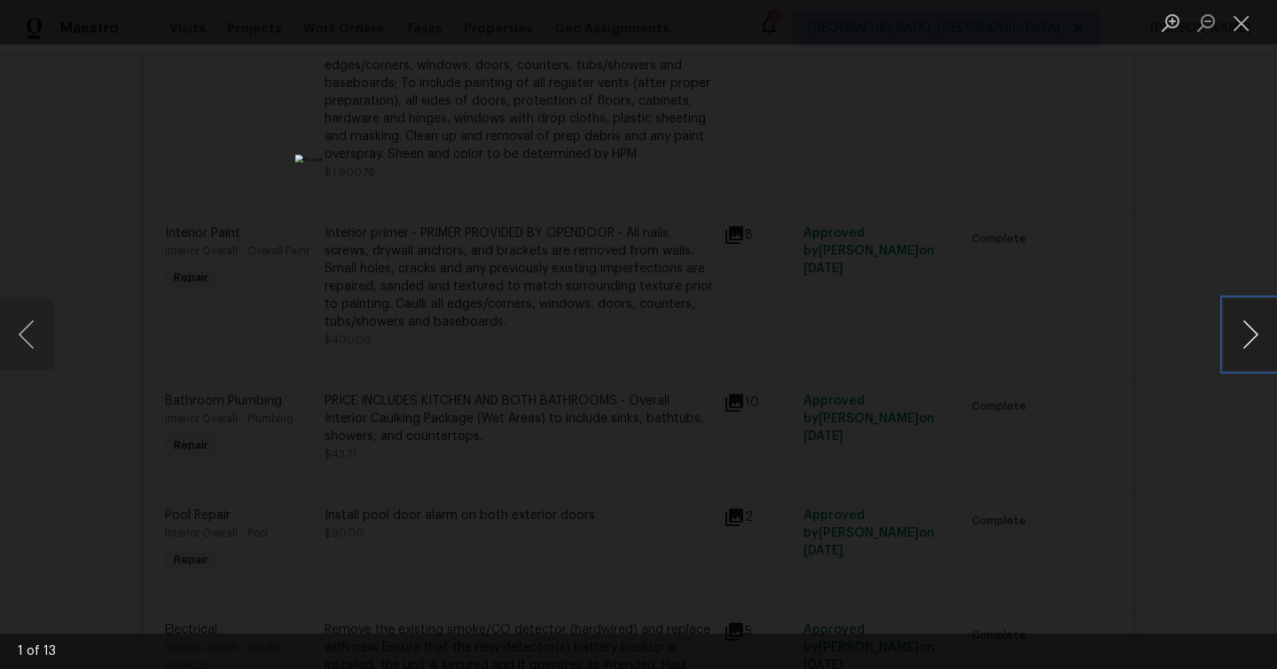
click at [1267, 338] on button "Next image" at bounding box center [1250, 334] width 53 height 71
click at [1266, 339] on button "Next image" at bounding box center [1250, 334] width 53 height 71
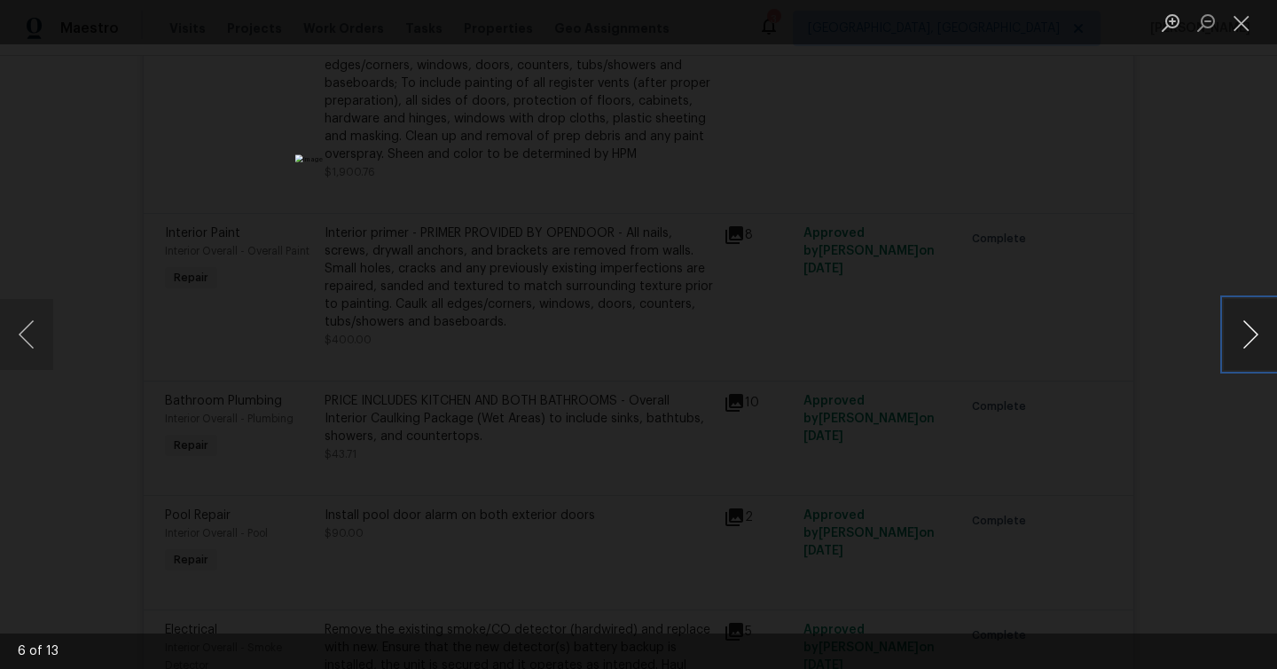
click at [1266, 339] on button "Next image" at bounding box center [1250, 334] width 53 height 71
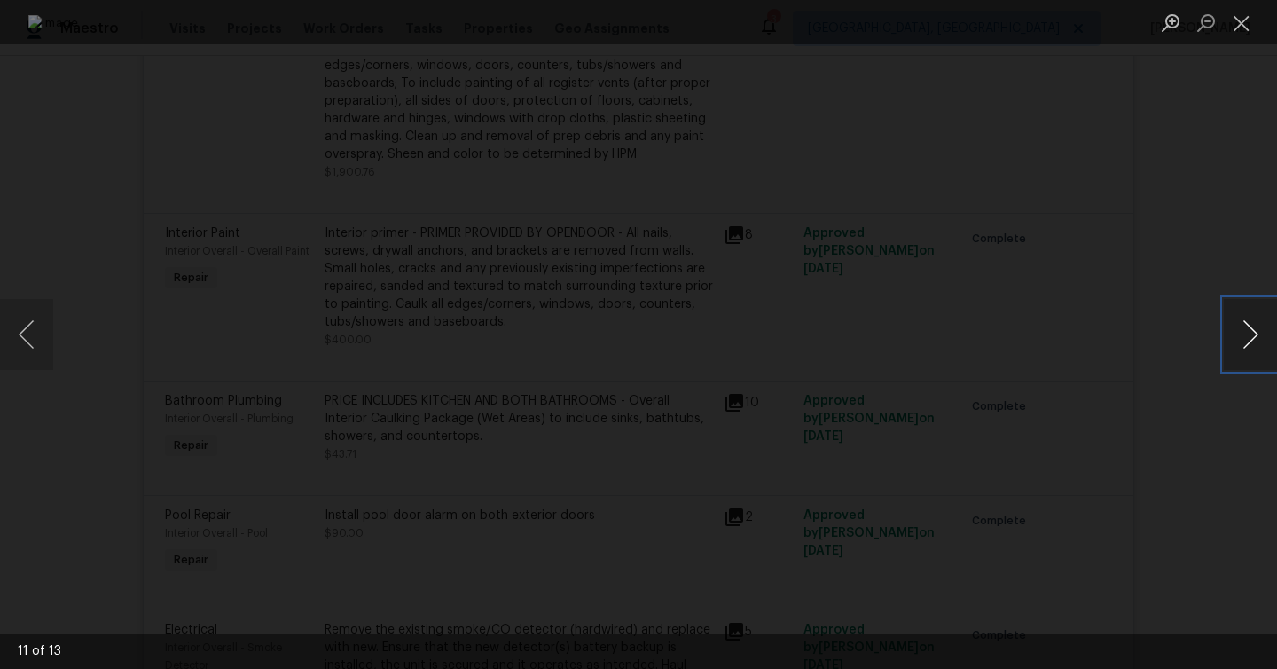
click at [1266, 339] on button "Next image" at bounding box center [1250, 334] width 53 height 71
click at [1116, 454] on div "Lightbox" at bounding box center [638, 334] width 1277 height 669
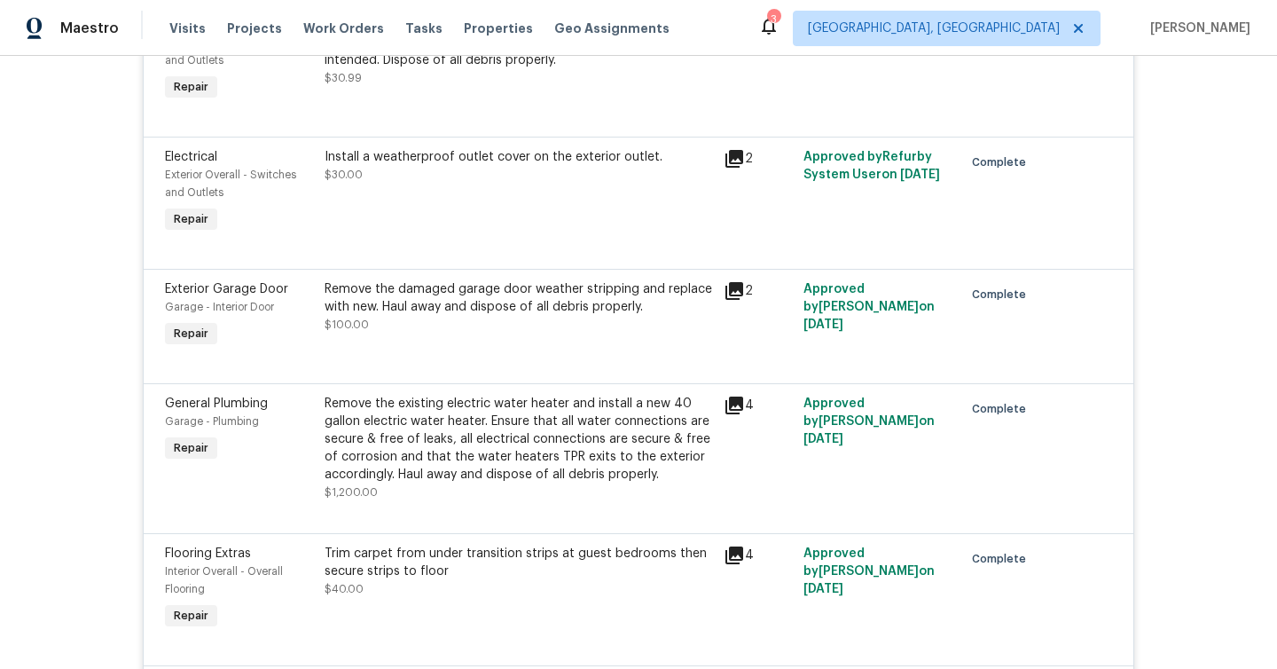
scroll to position [6500, 0]
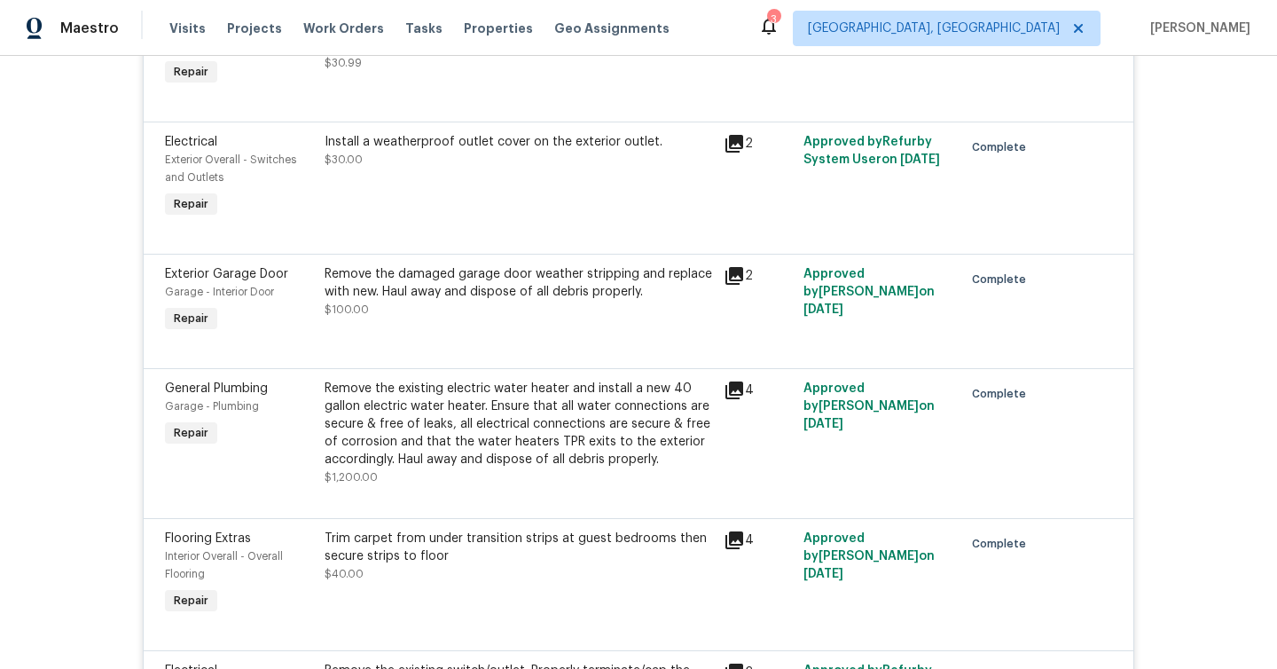
click at [735, 153] on icon at bounding box center [734, 144] width 18 height 18
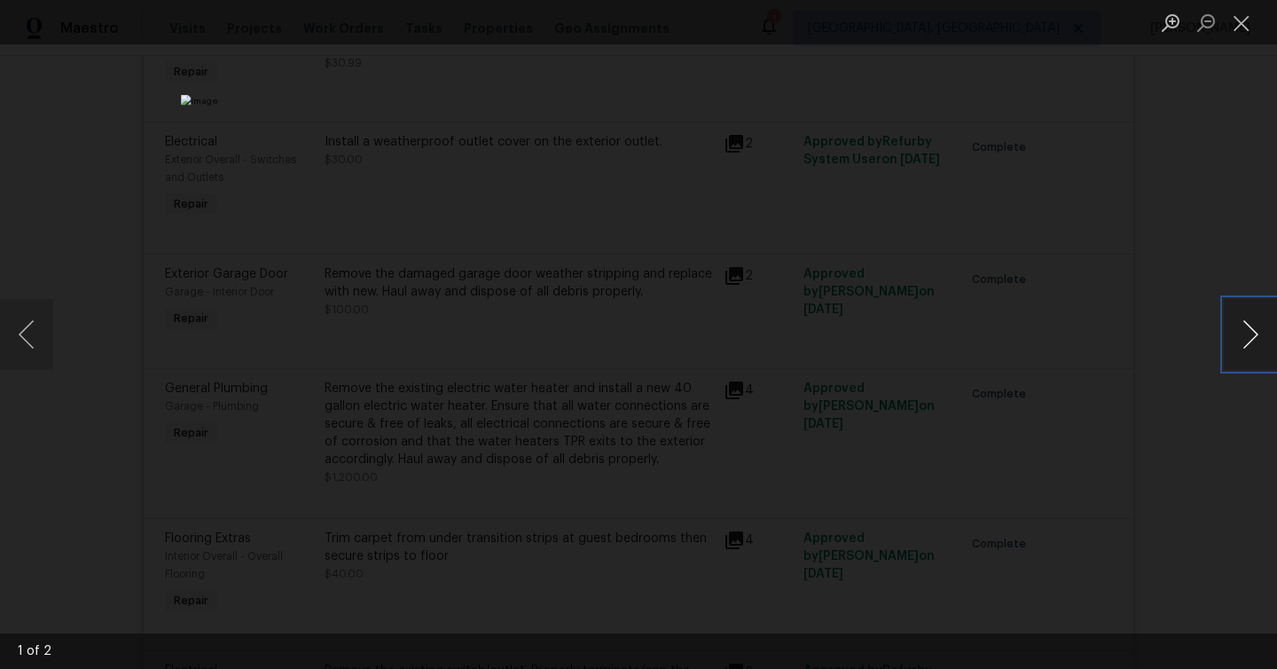
click at [1251, 347] on button "Next image" at bounding box center [1250, 334] width 53 height 71
click at [1186, 391] on div "Lightbox" at bounding box center [638, 334] width 1277 height 669
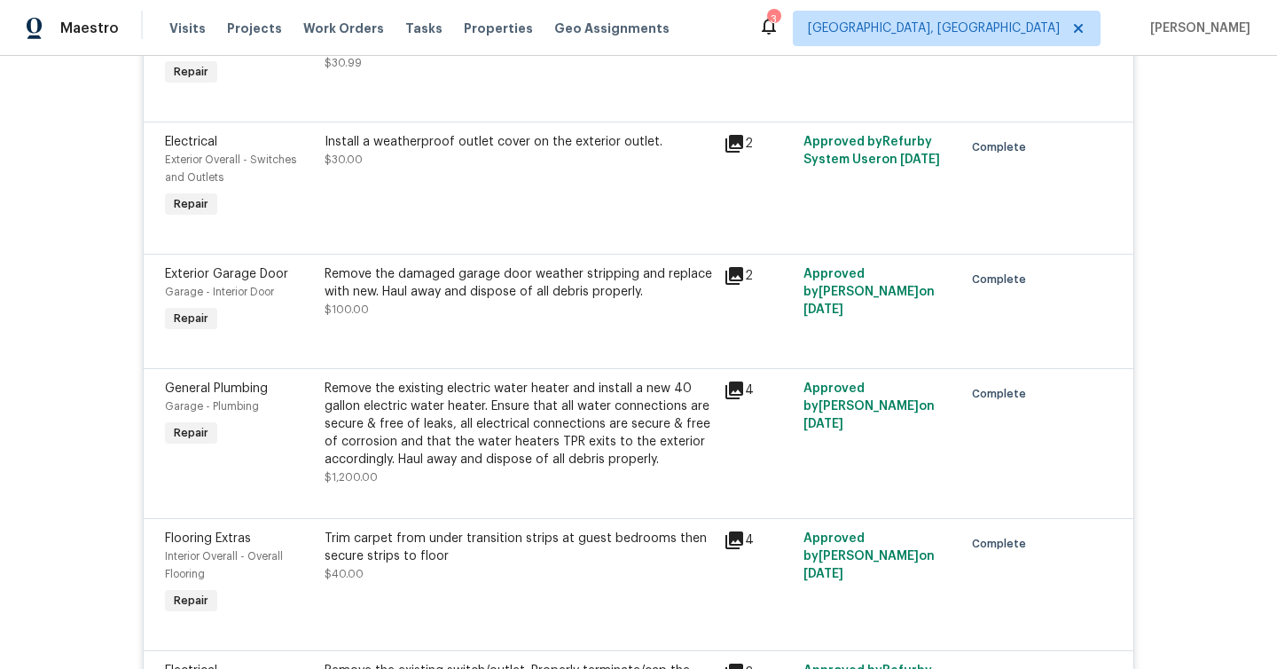
click at [737, 285] on icon at bounding box center [734, 276] width 18 height 18
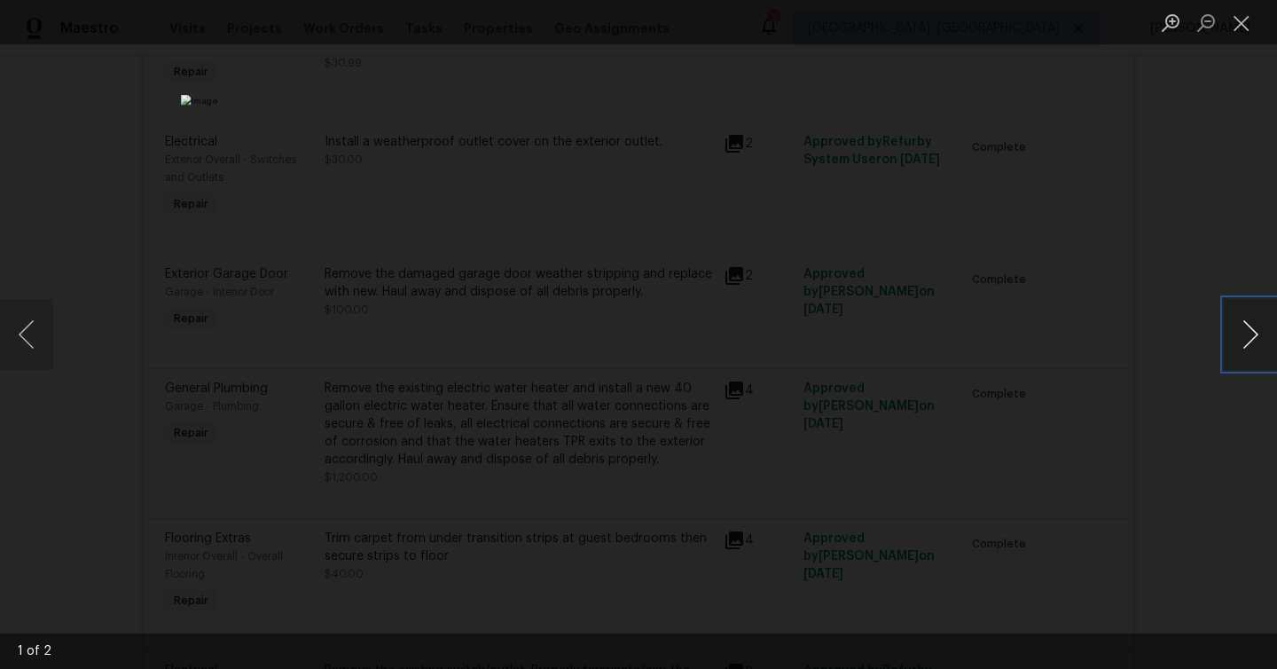
click at [1249, 332] on button "Next image" at bounding box center [1250, 334] width 53 height 71
click at [1176, 388] on div "Lightbox" at bounding box center [638, 334] width 1277 height 669
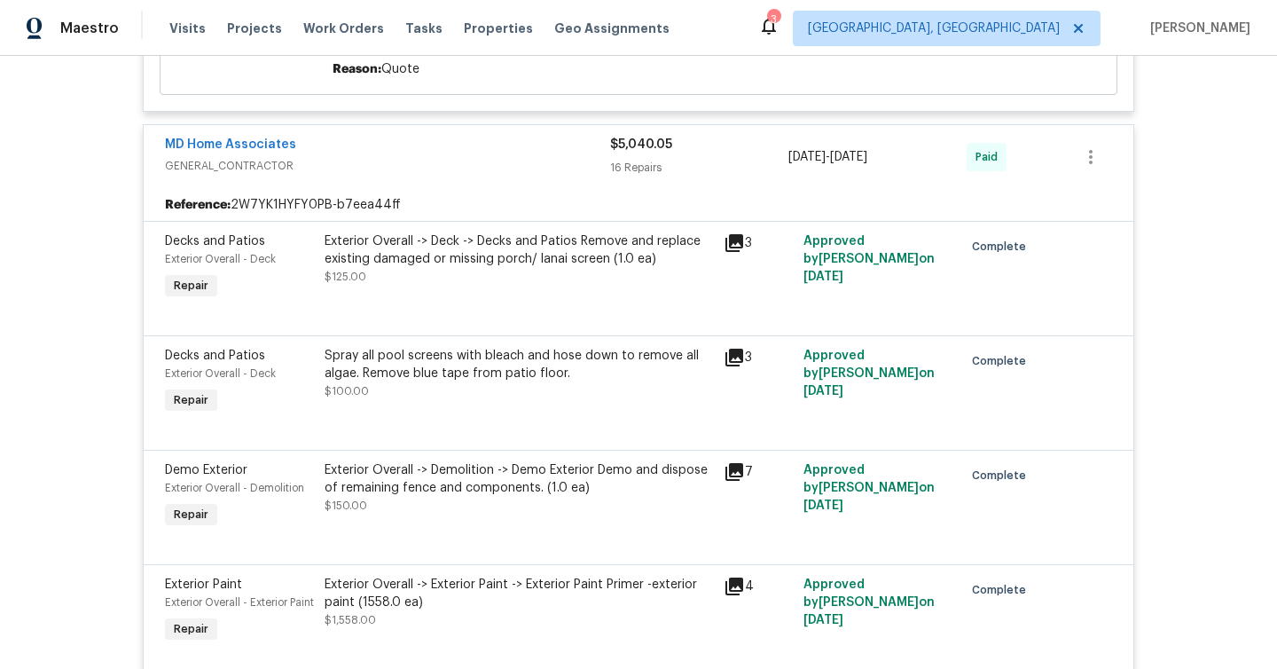
scroll to position [8835, 0]
click at [740, 364] on icon at bounding box center [734, 356] width 18 height 18
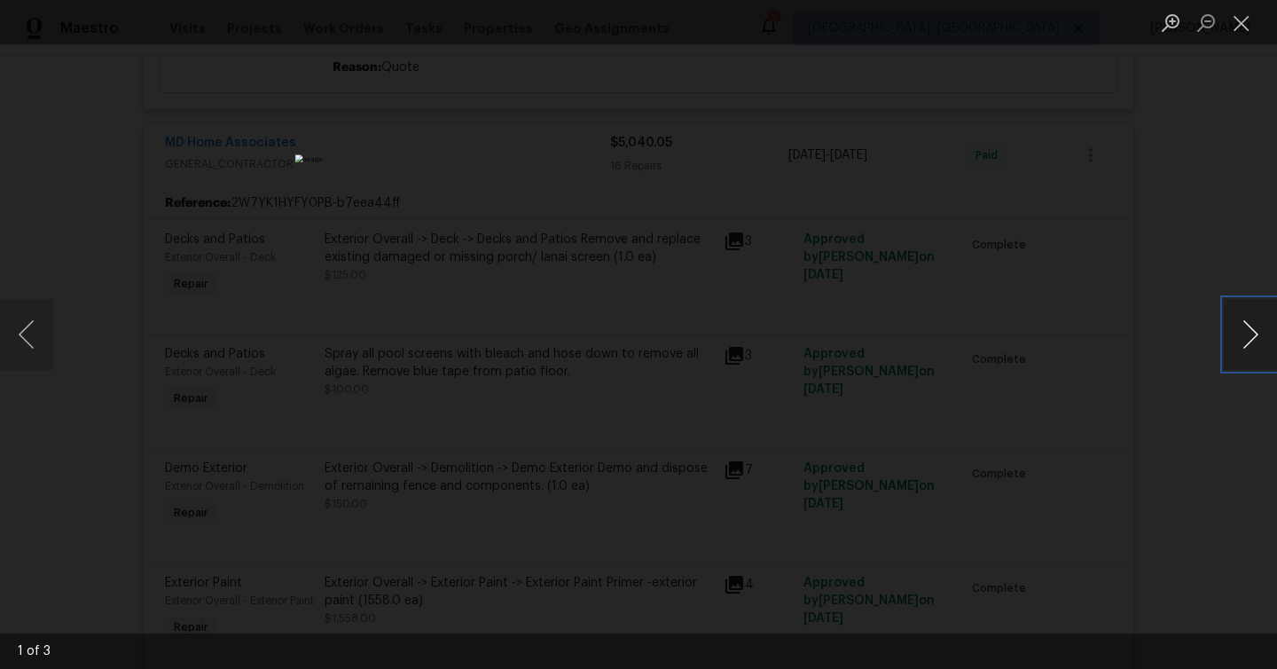
click at [1235, 332] on button "Next image" at bounding box center [1250, 334] width 53 height 71
click at [1211, 466] on div "Lightbox" at bounding box center [638, 334] width 1277 height 669
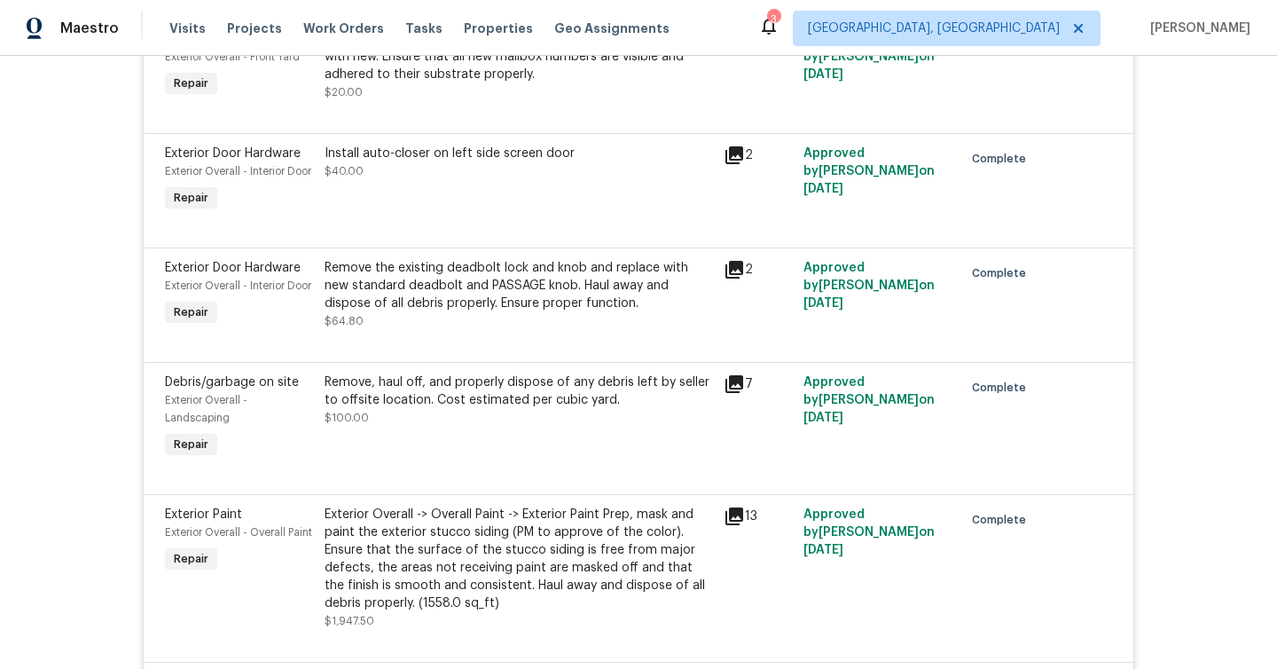
scroll to position [9662, 0]
click at [732, 162] on icon at bounding box center [734, 154] width 18 height 18
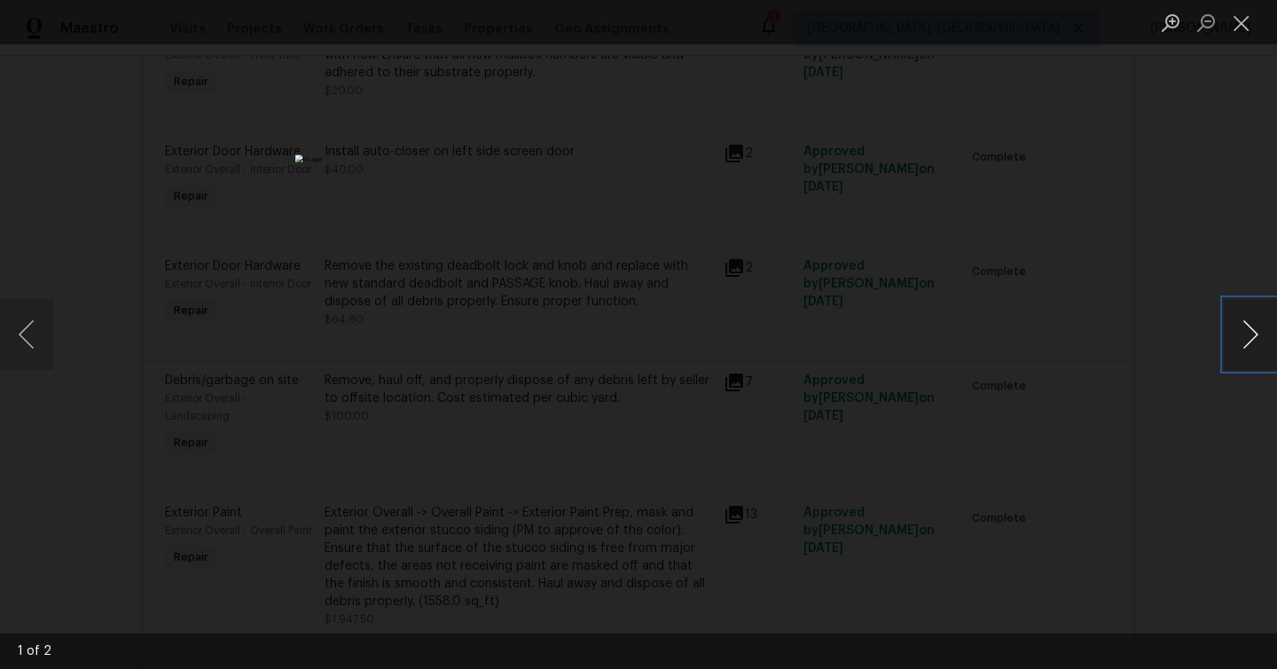
click at [1253, 342] on button "Next image" at bounding box center [1250, 334] width 53 height 71
click at [1204, 381] on div "Lightbox" at bounding box center [638, 334] width 1277 height 669
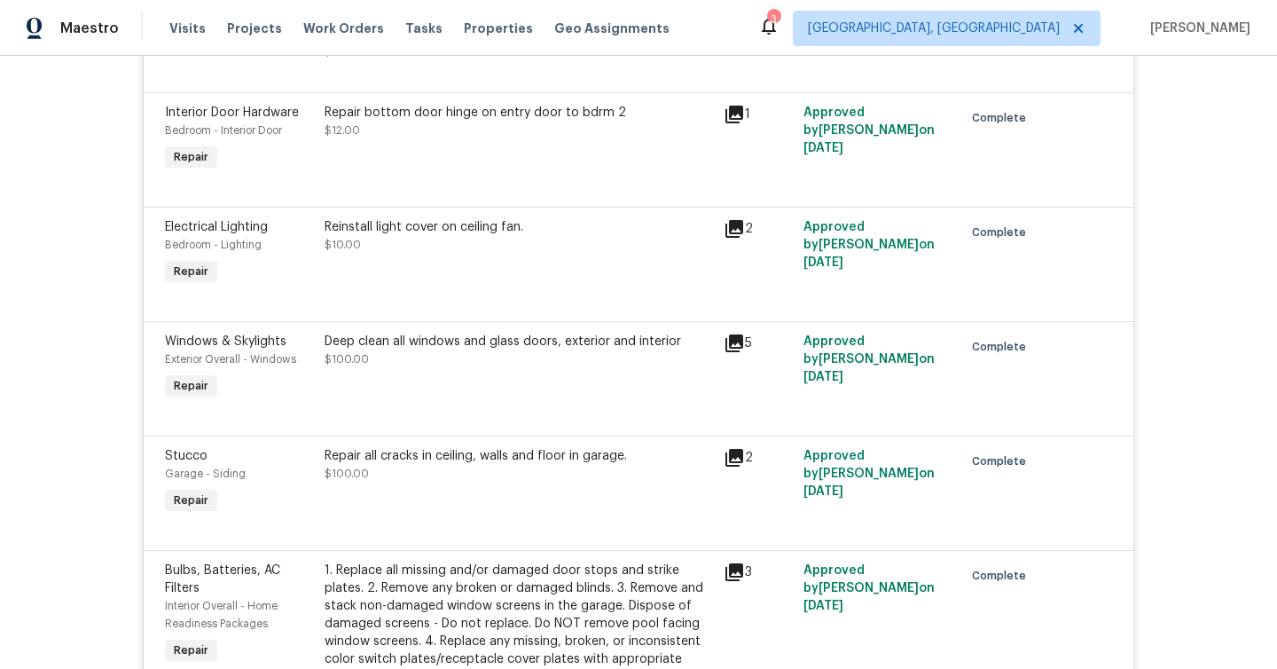
scroll to position [14795, 0]
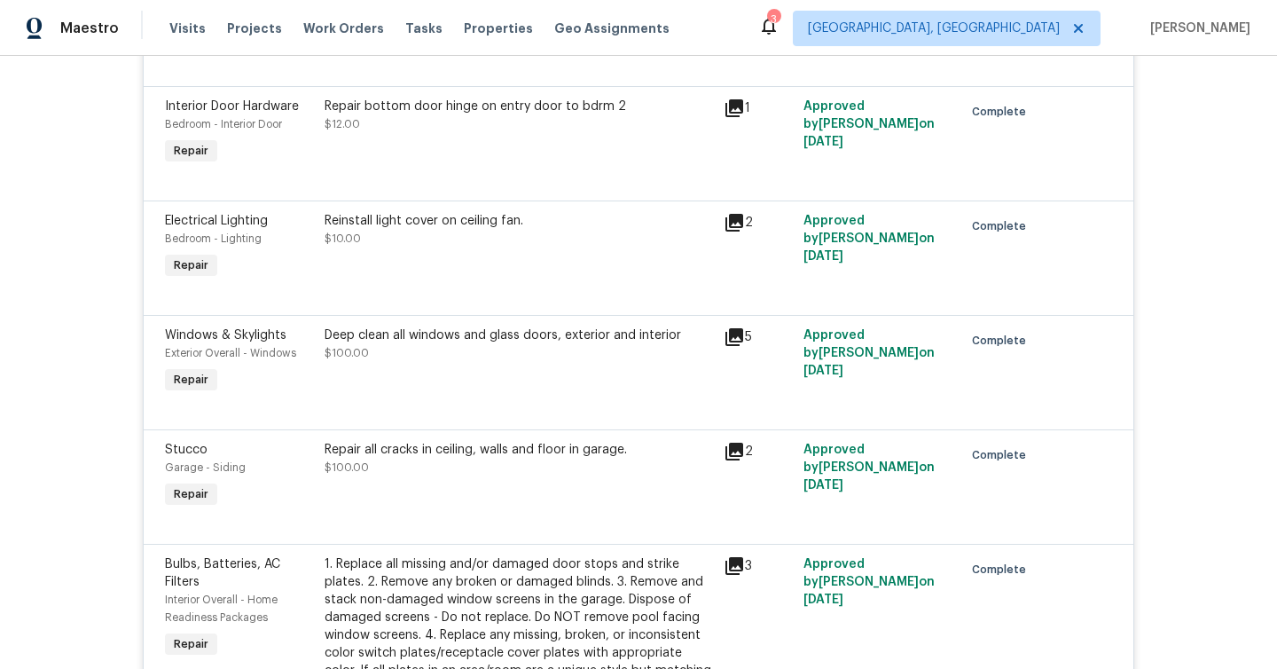
click at [741, 346] on icon at bounding box center [734, 337] width 18 height 18
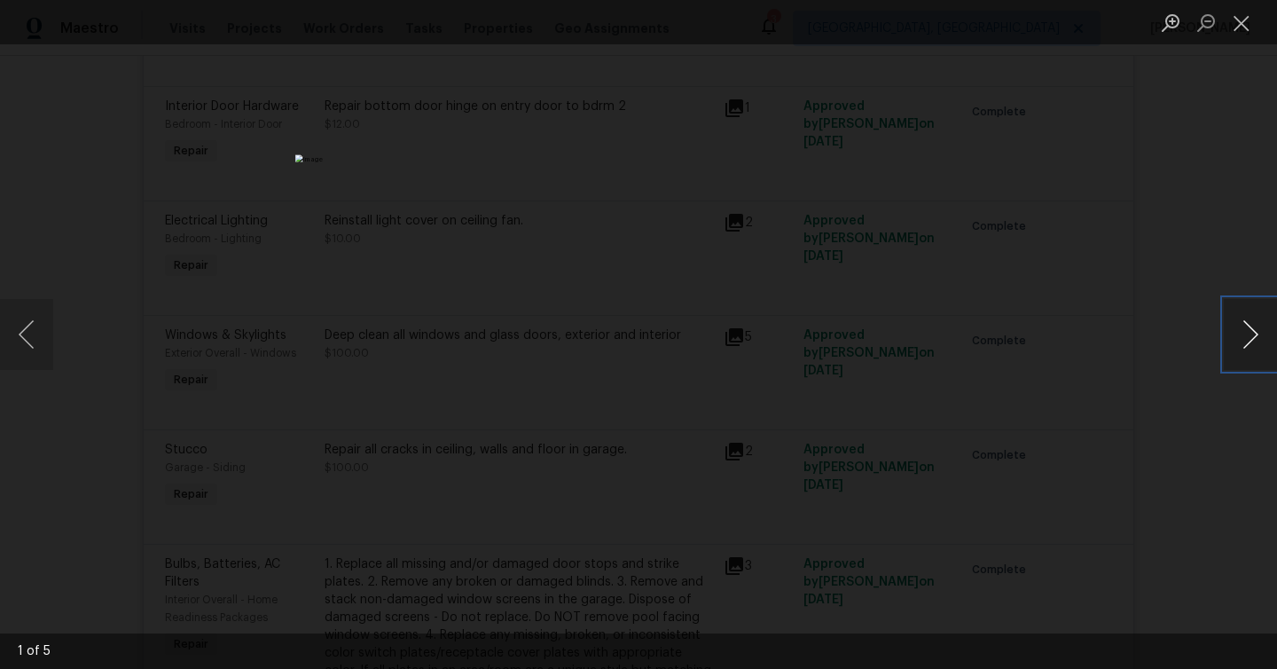
click at [1246, 340] on button "Next image" at bounding box center [1250, 334] width 53 height 71
click at [1175, 433] on div "Lightbox" at bounding box center [638, 334] width 1277 height 669
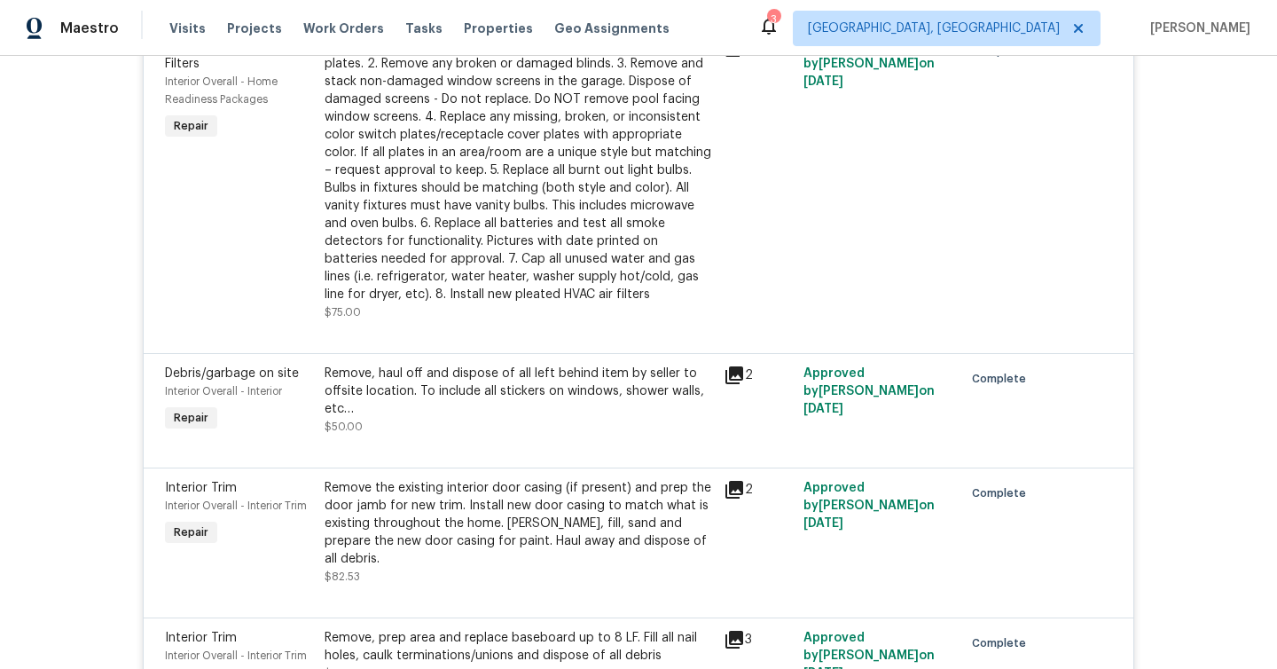
scroll to position [15316, 0]
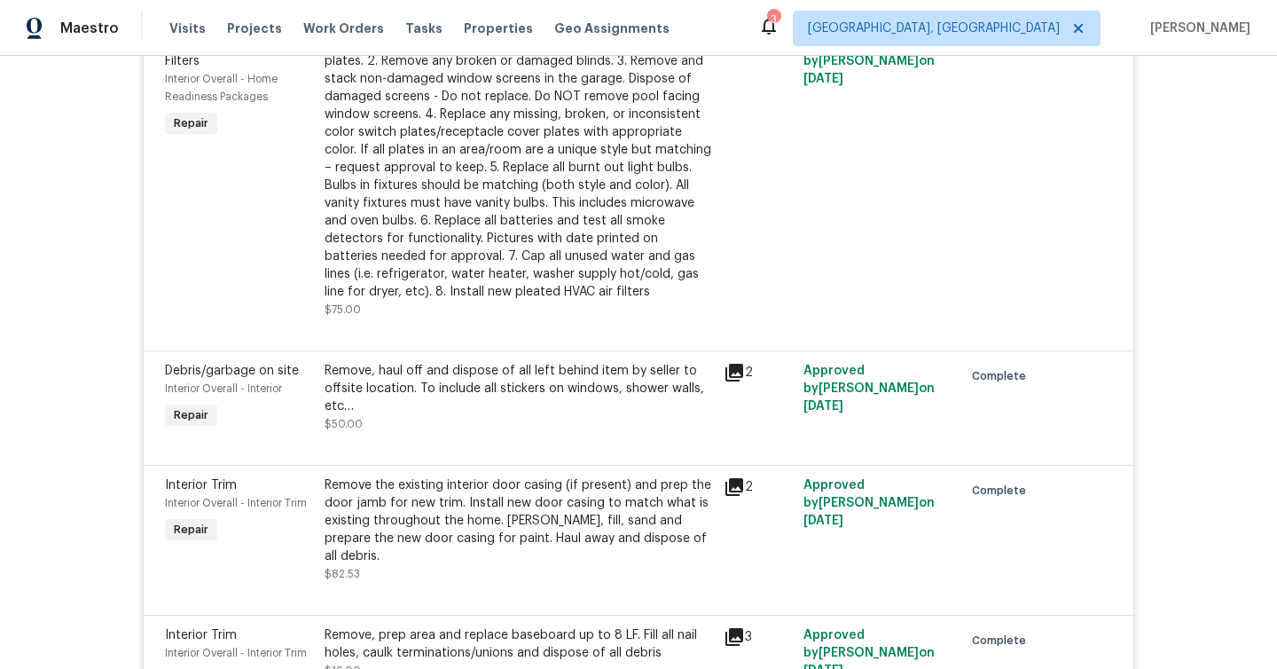
click at [733, 381] on icon at bounding box center [734, 373] width 18 height 18
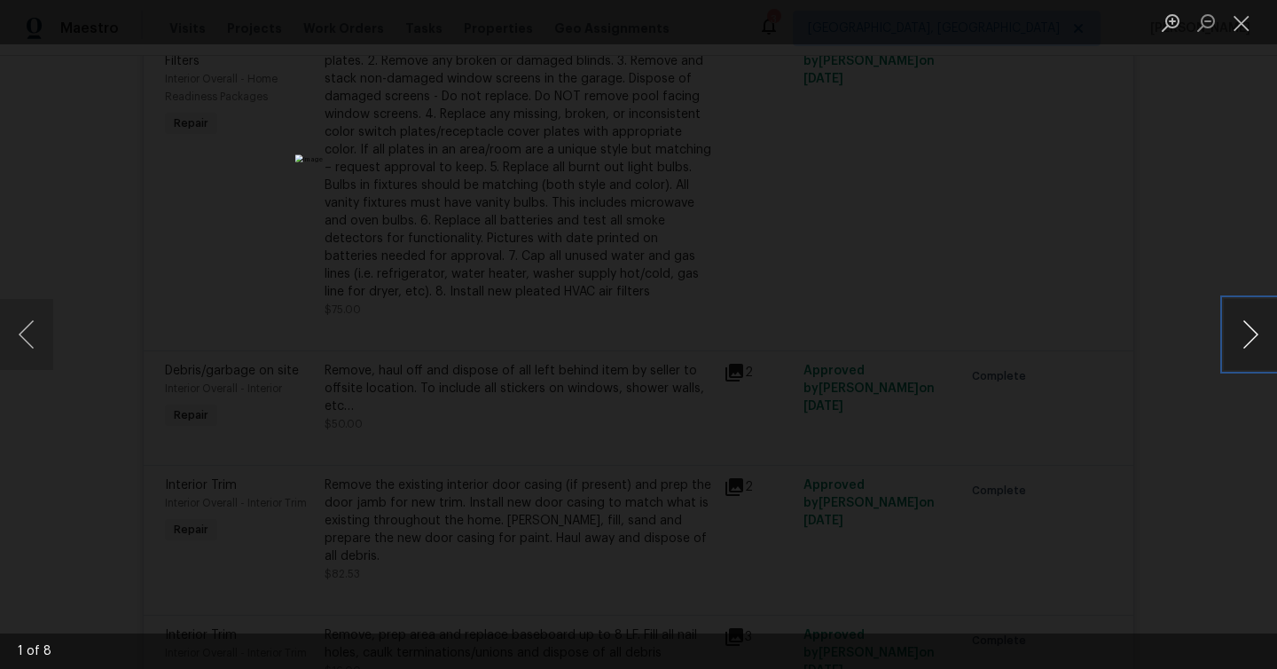
click at [1246, 329] on button "Next image" at bounding box center [1250, 334] width 53 height 71
click at [1081, 466] on div "Lightbox" at bounding box center [638, 334] width 1277 height 669
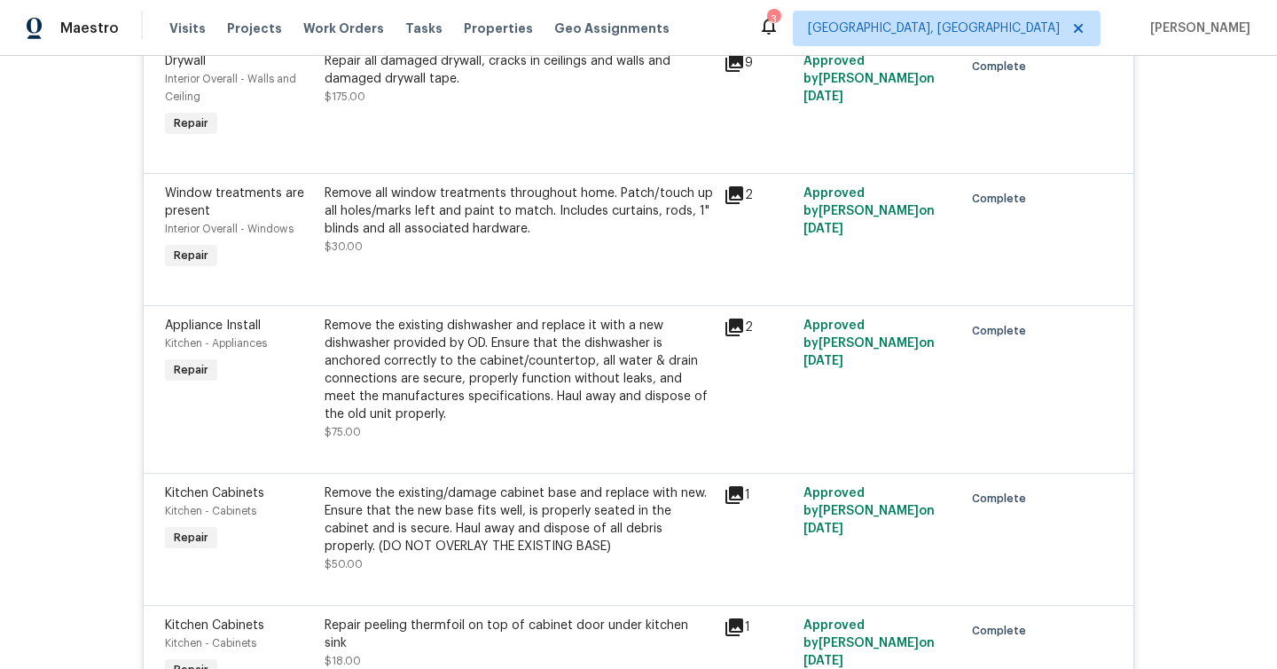
scroll to position [16908, 0]
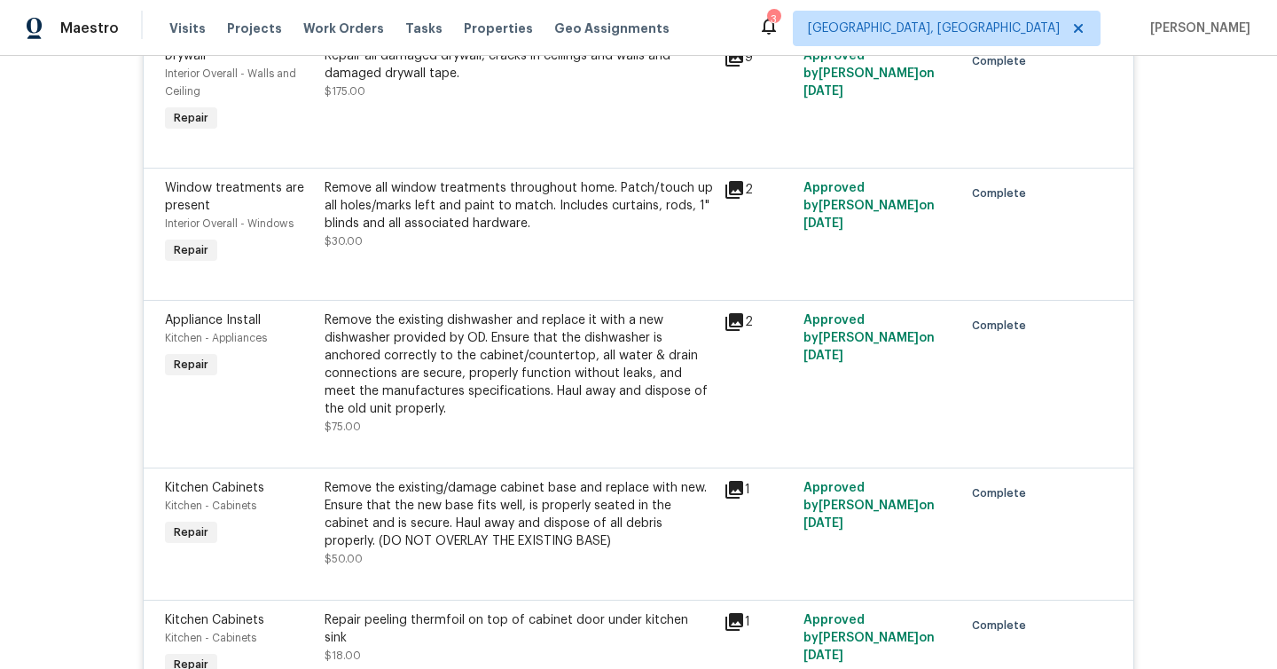
click at [733, 199] on icon at bounding box center [734, 190] width 18 height 18
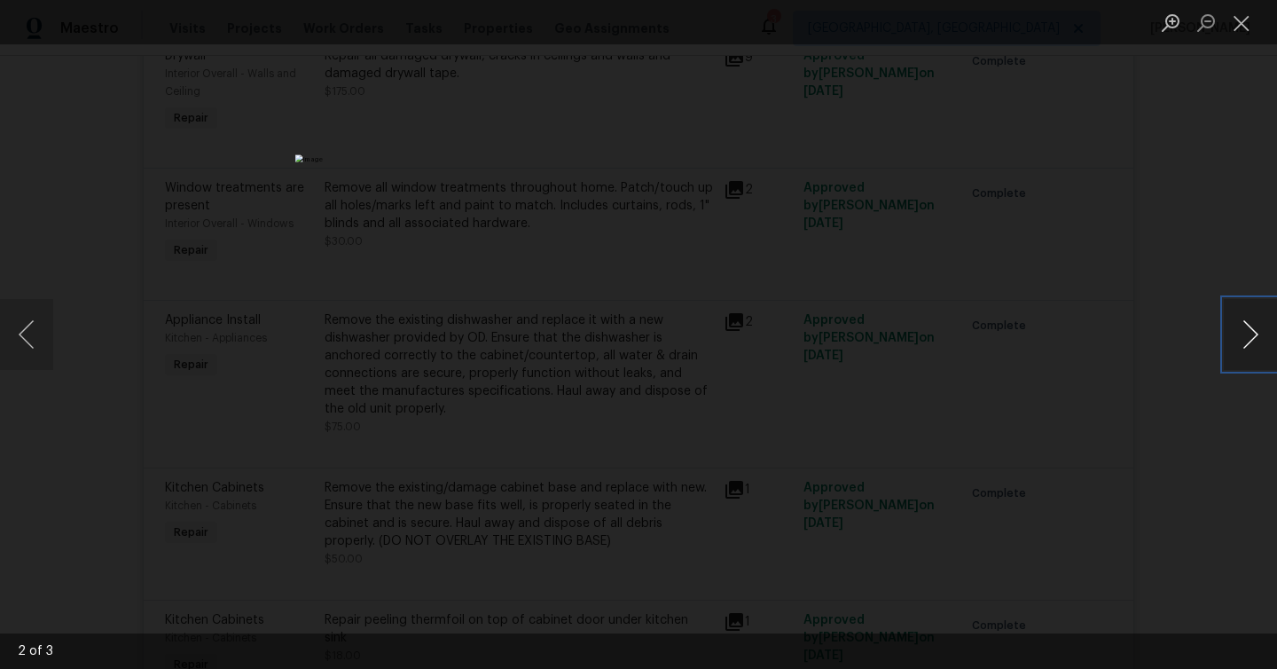
click at [1239, 338] on button "Next image" at bounding box center [1250, 334] width 53 height 71
click at [1146, 394] on div "Lightbox" at bounding box center [638, 334] width 1277 height 669
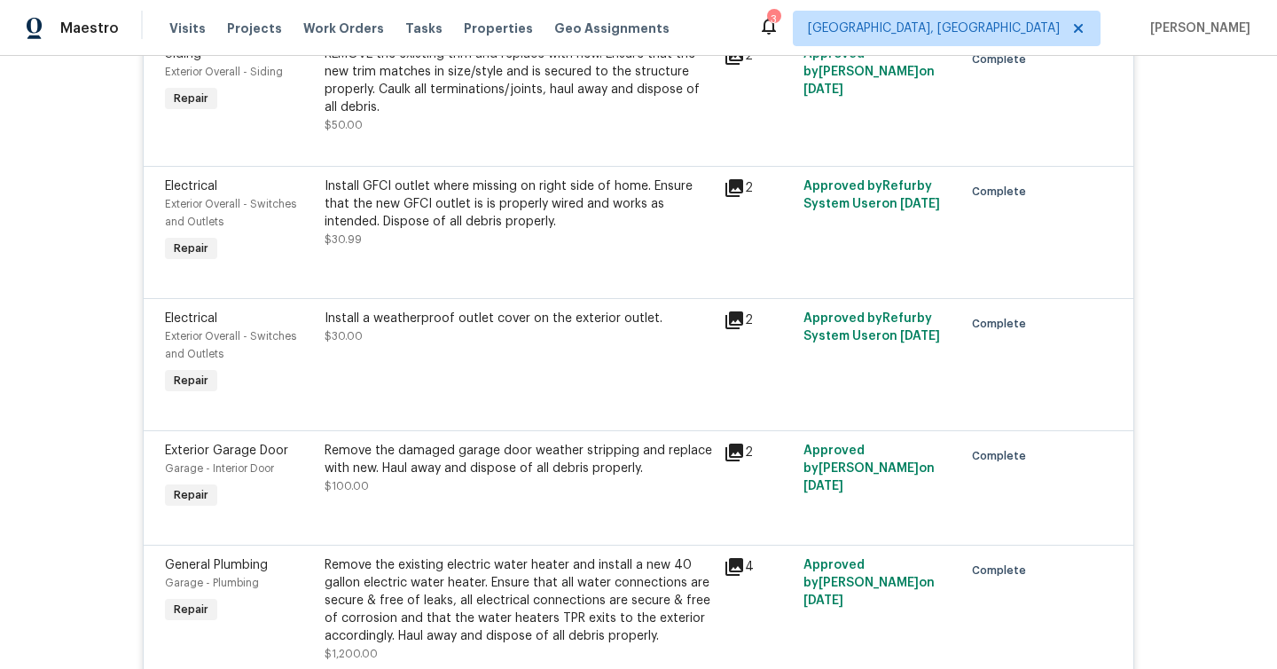
scroll to position [10916, 0]
